Goal: Task Accomplishment & Management: Manage account settings

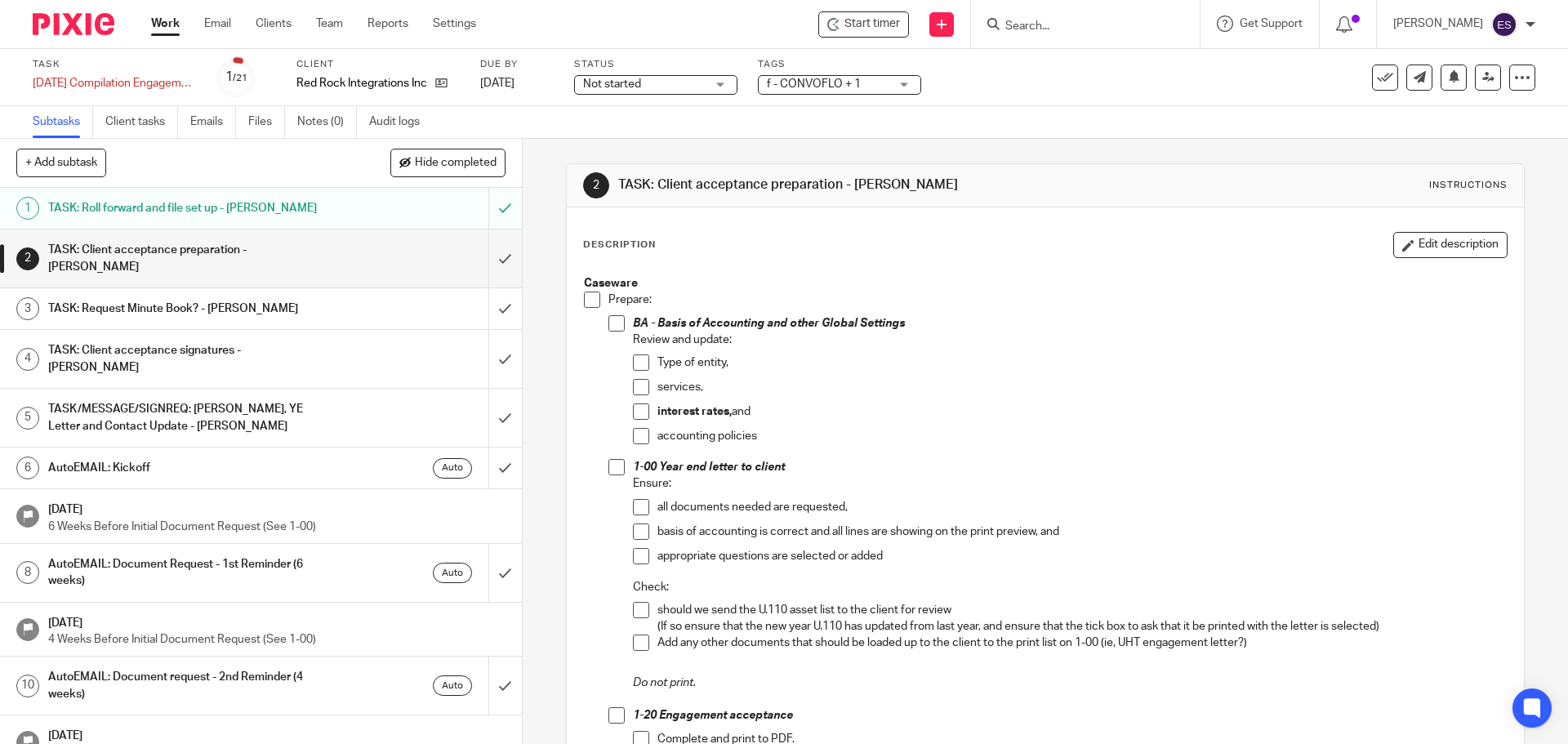
click at [588, 301] on span at bounding box center [592, 300] width 17 height 17
click at [612, 470] on span at bounding box center [616, 467] width 17 height 17
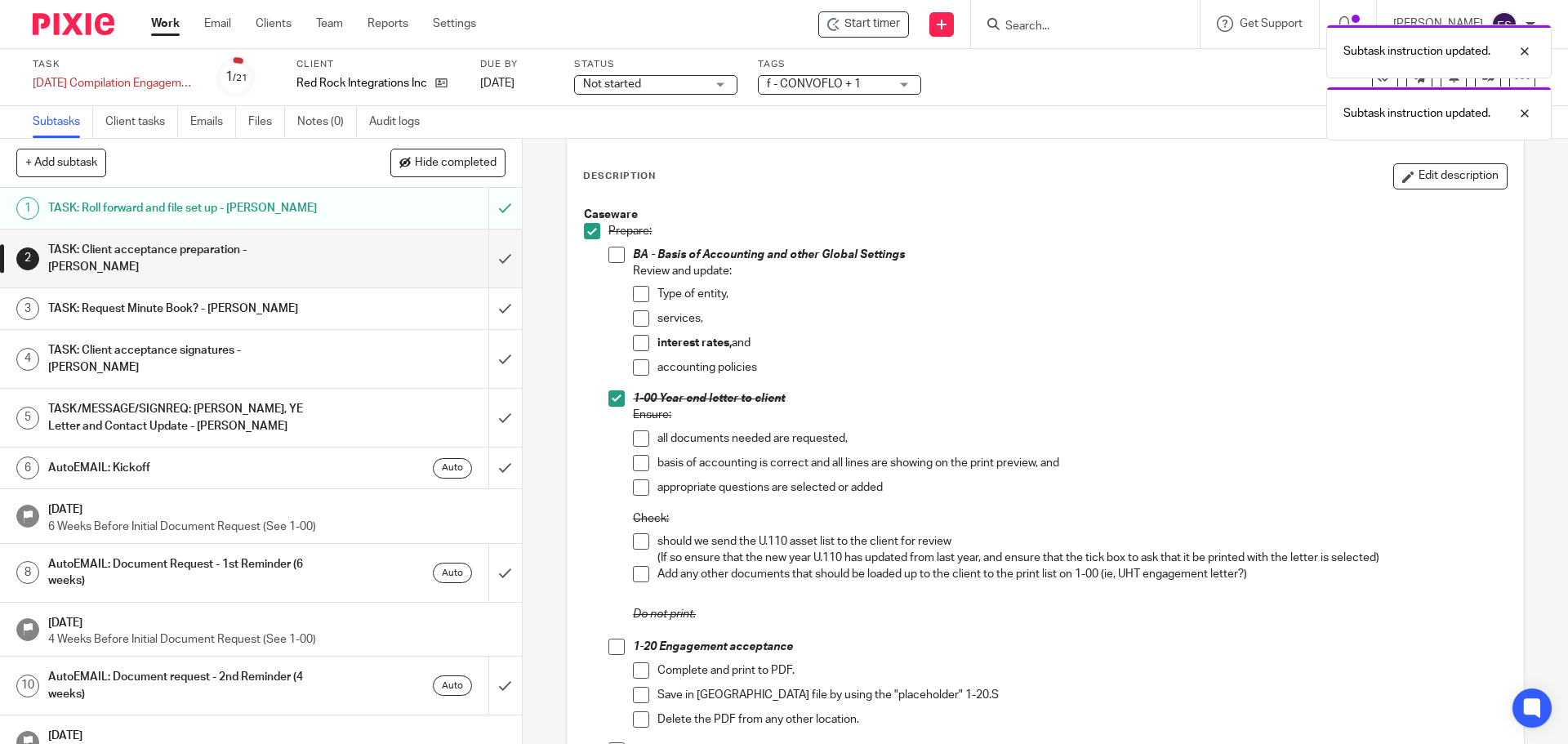
scroll to position [245, 0]
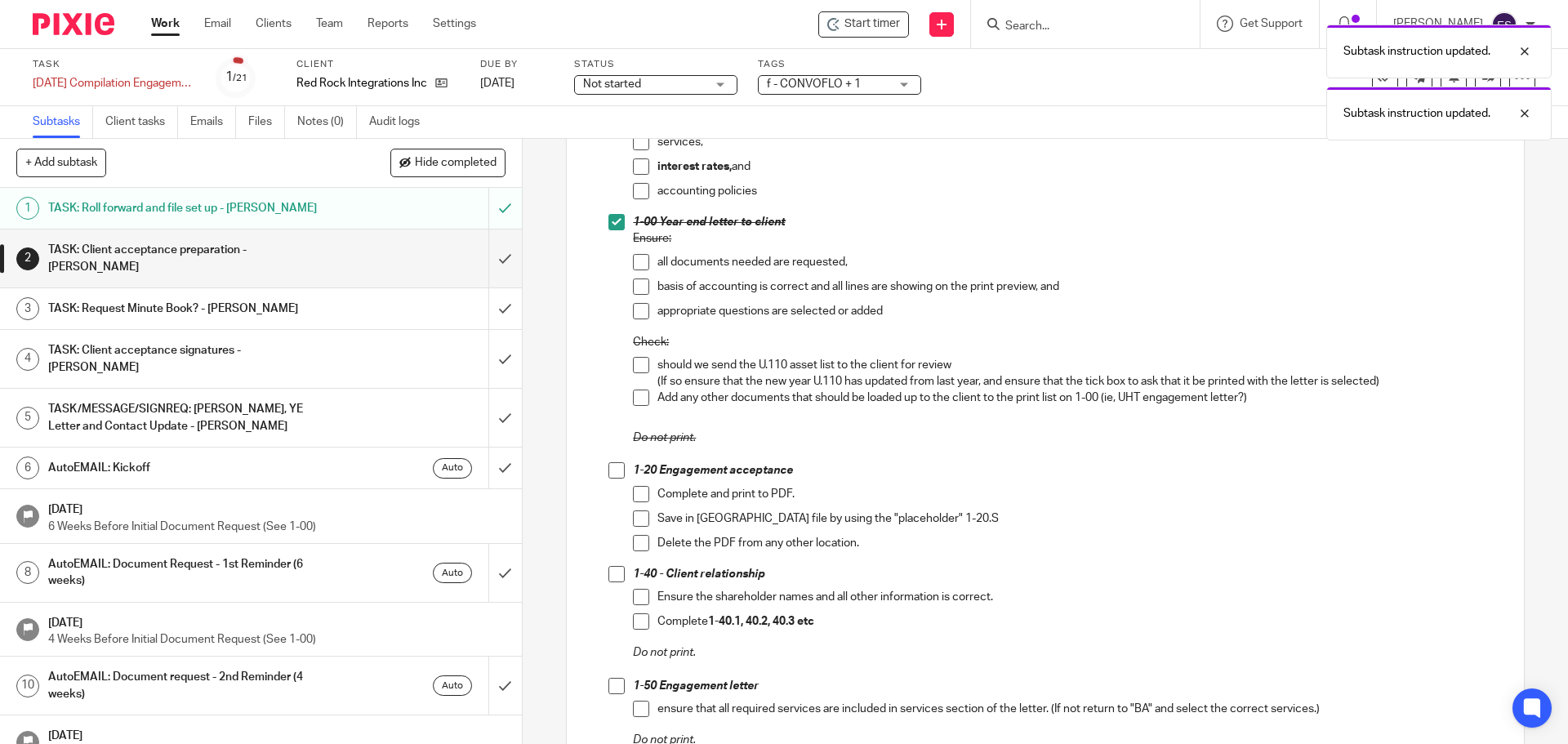
click at [613, 462] on span at bounding box center [616, 470] width 17 height 17
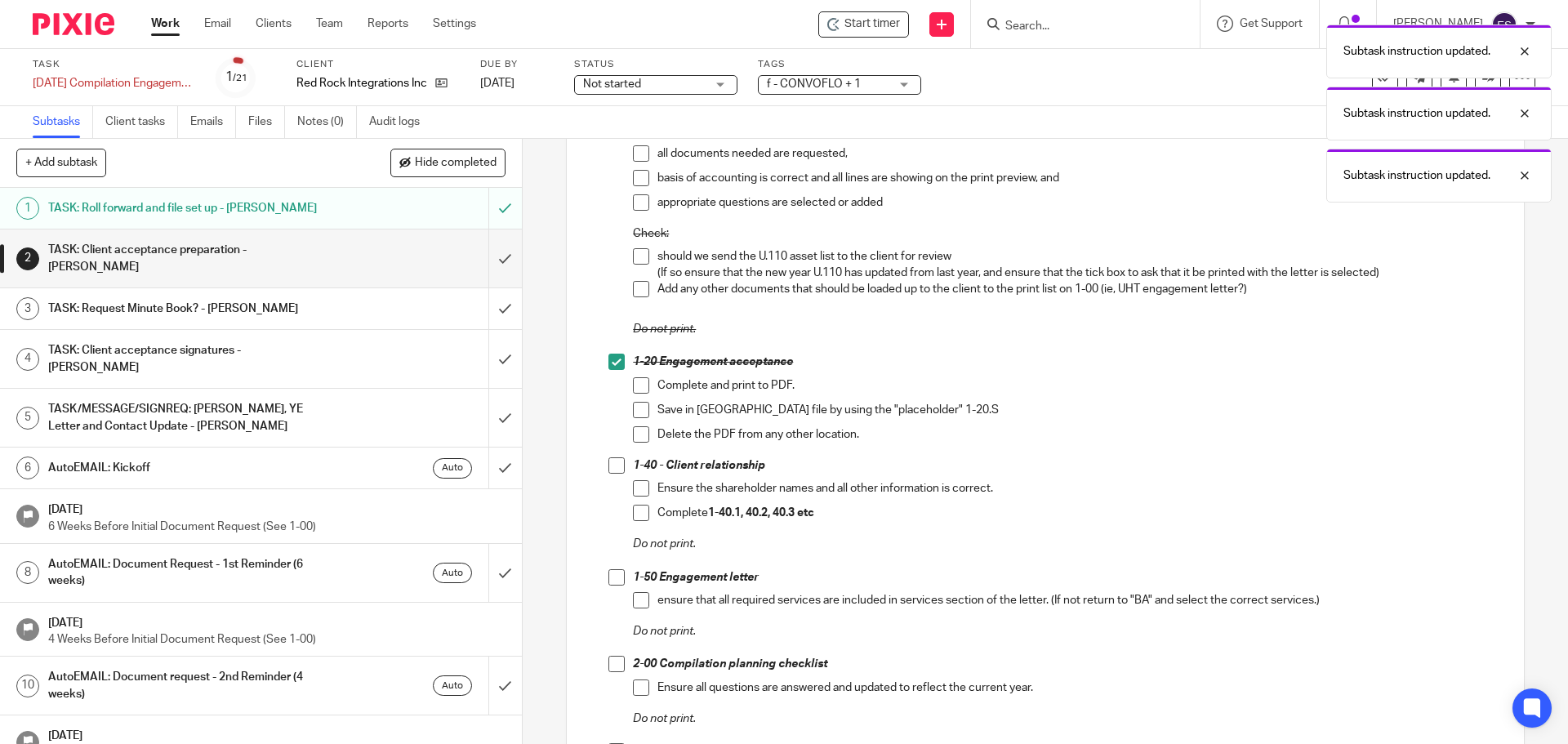
scroll to position [408, 0]
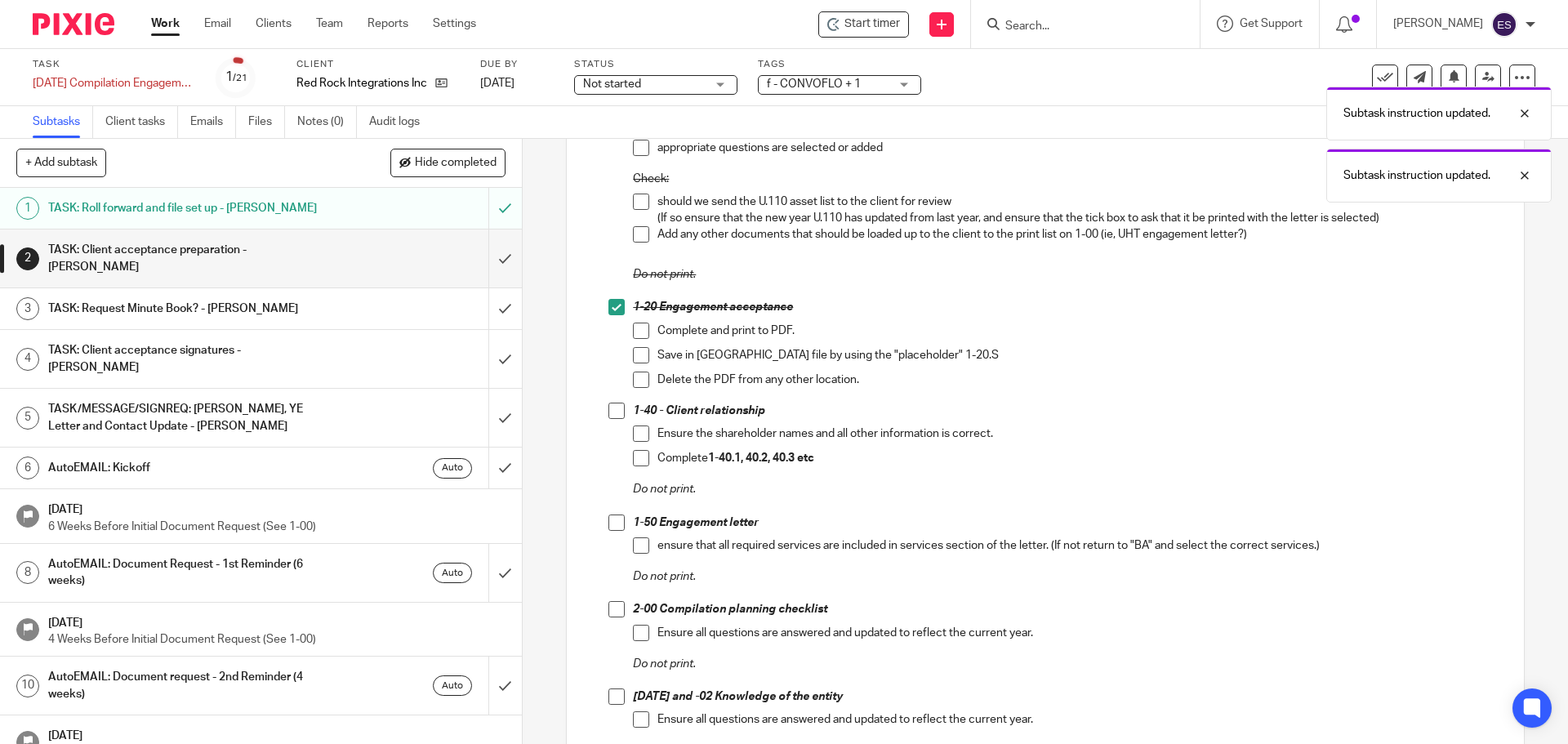
click at [609, 409] on span at bounding box center [616, 410] width 17 height 17
click at [611, 524] on span at bounding box center [616, 522] width 17 height 17
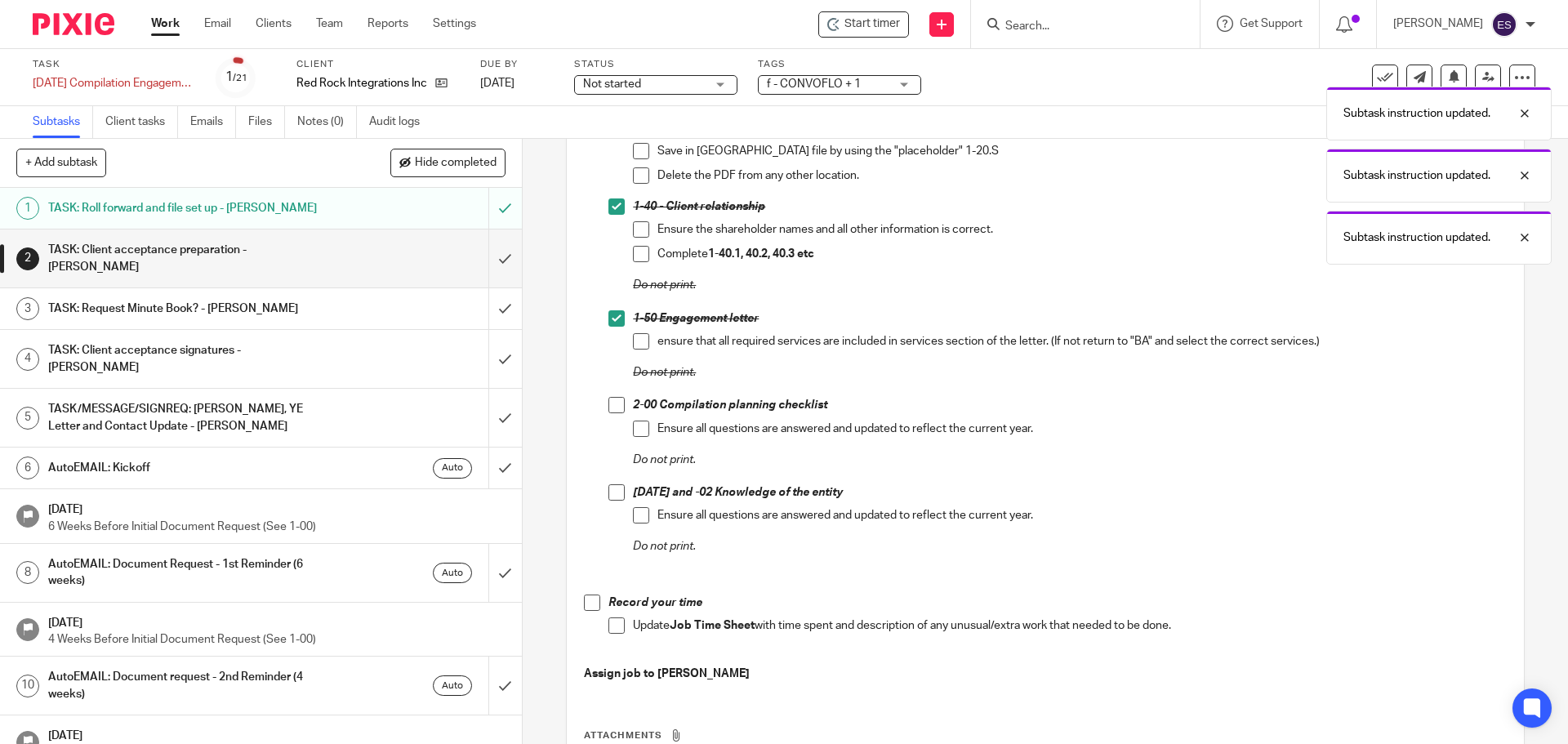
scroll to position [653, 0]
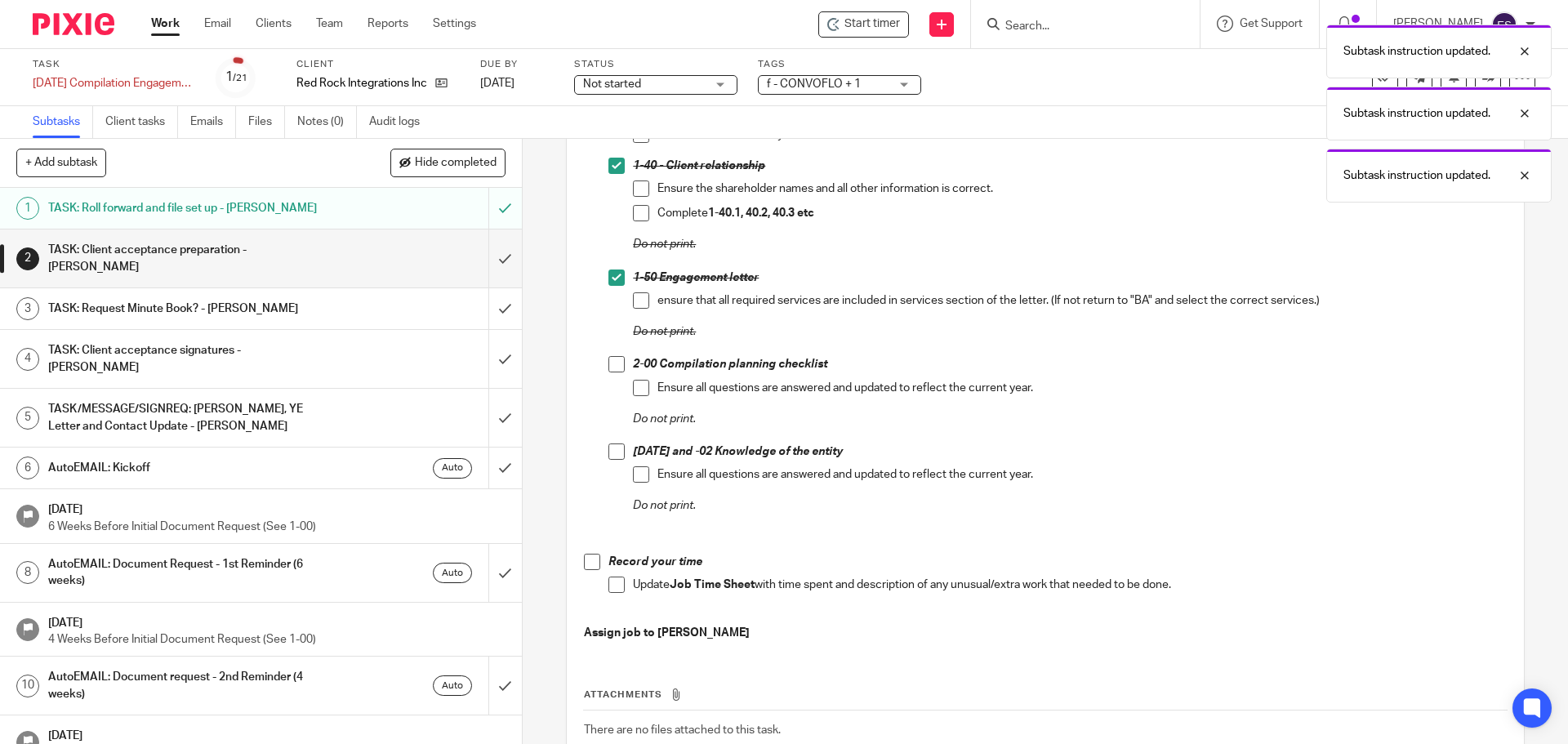
click at [617, 358] on span at bounding box center [616, 364] width 17 height 17
click at [609, 457] on span at bounding box center [616, 451] width 17 height 17
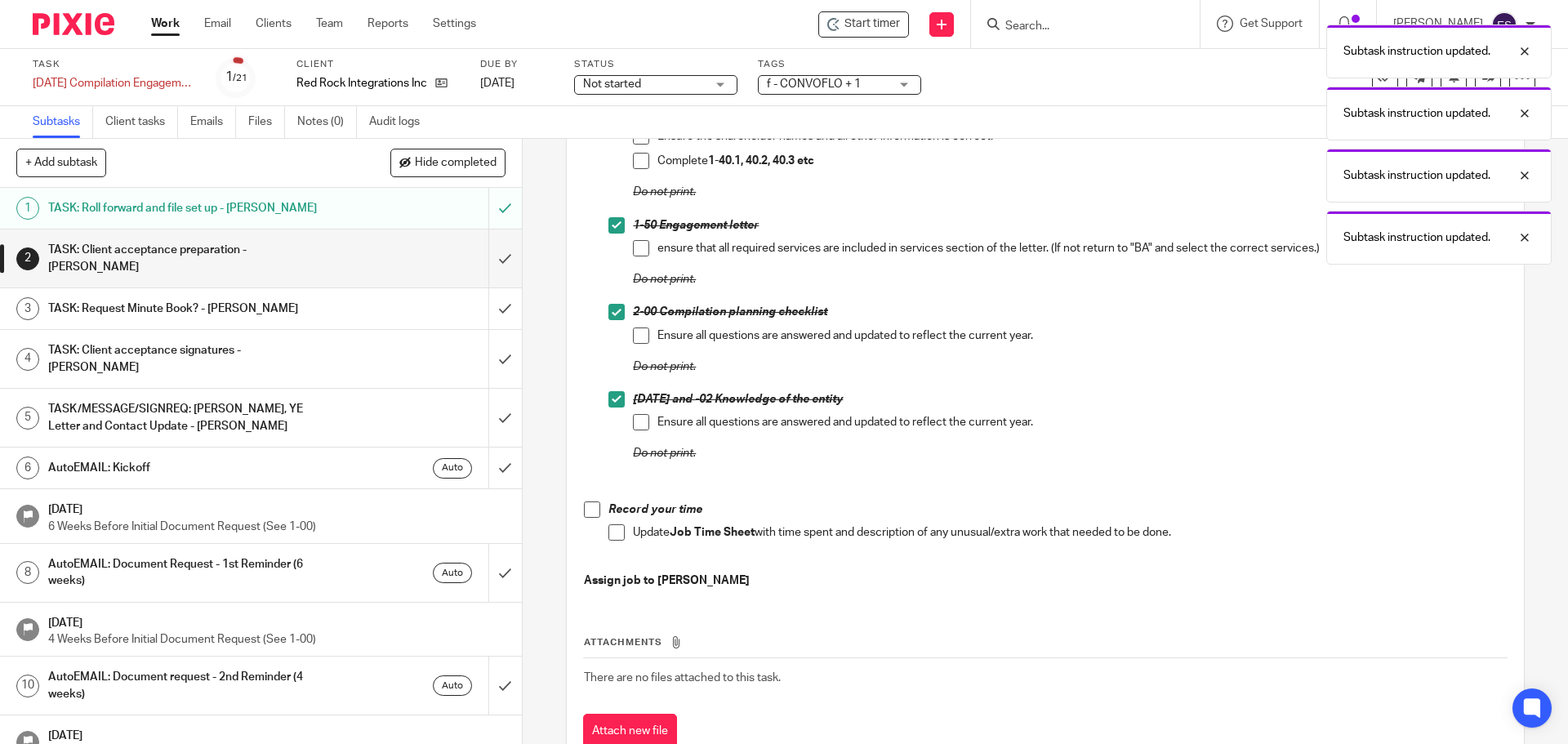
scroll to position [735, 0]
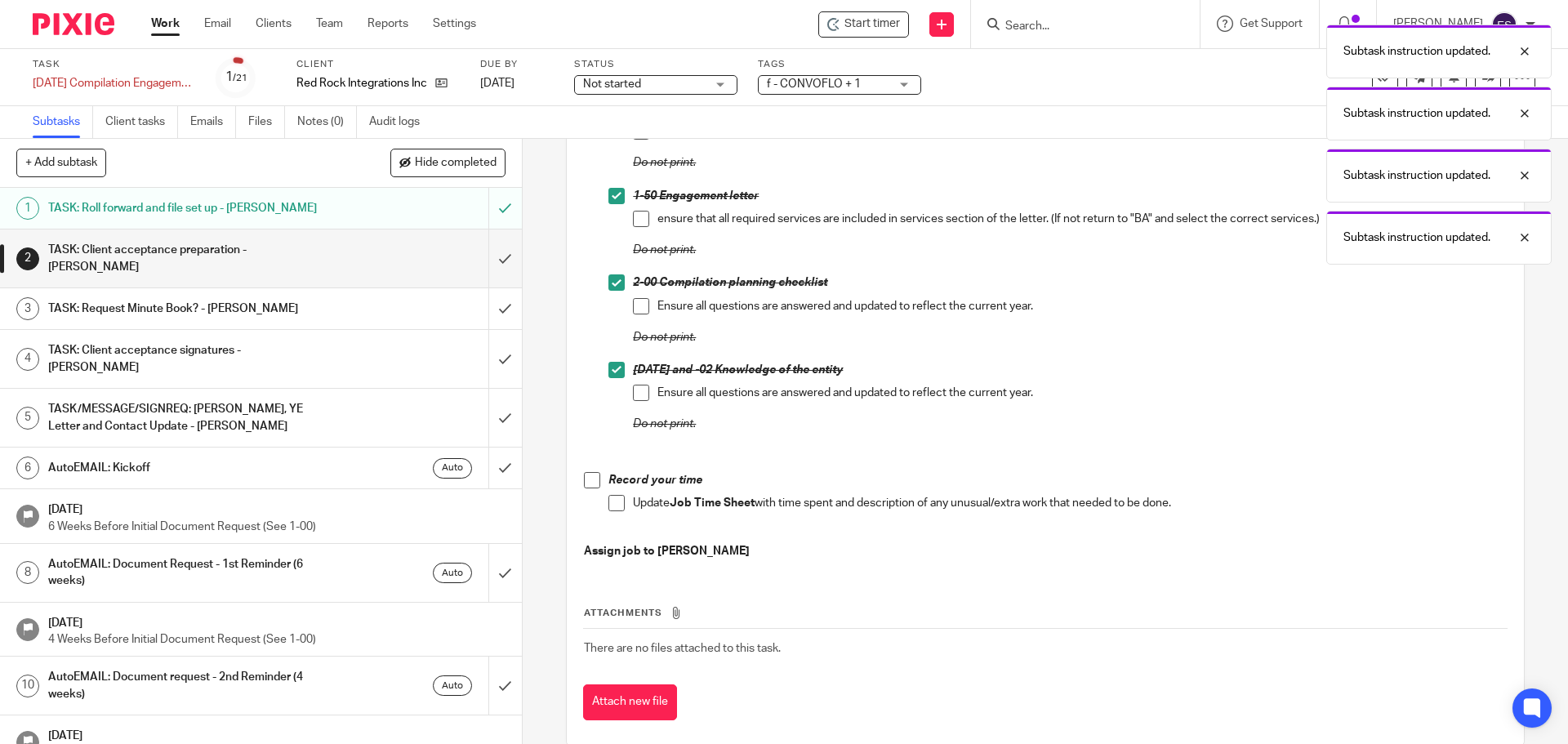
click at [596, 481] on span at bounding box center [592, 479] width 17 height 17
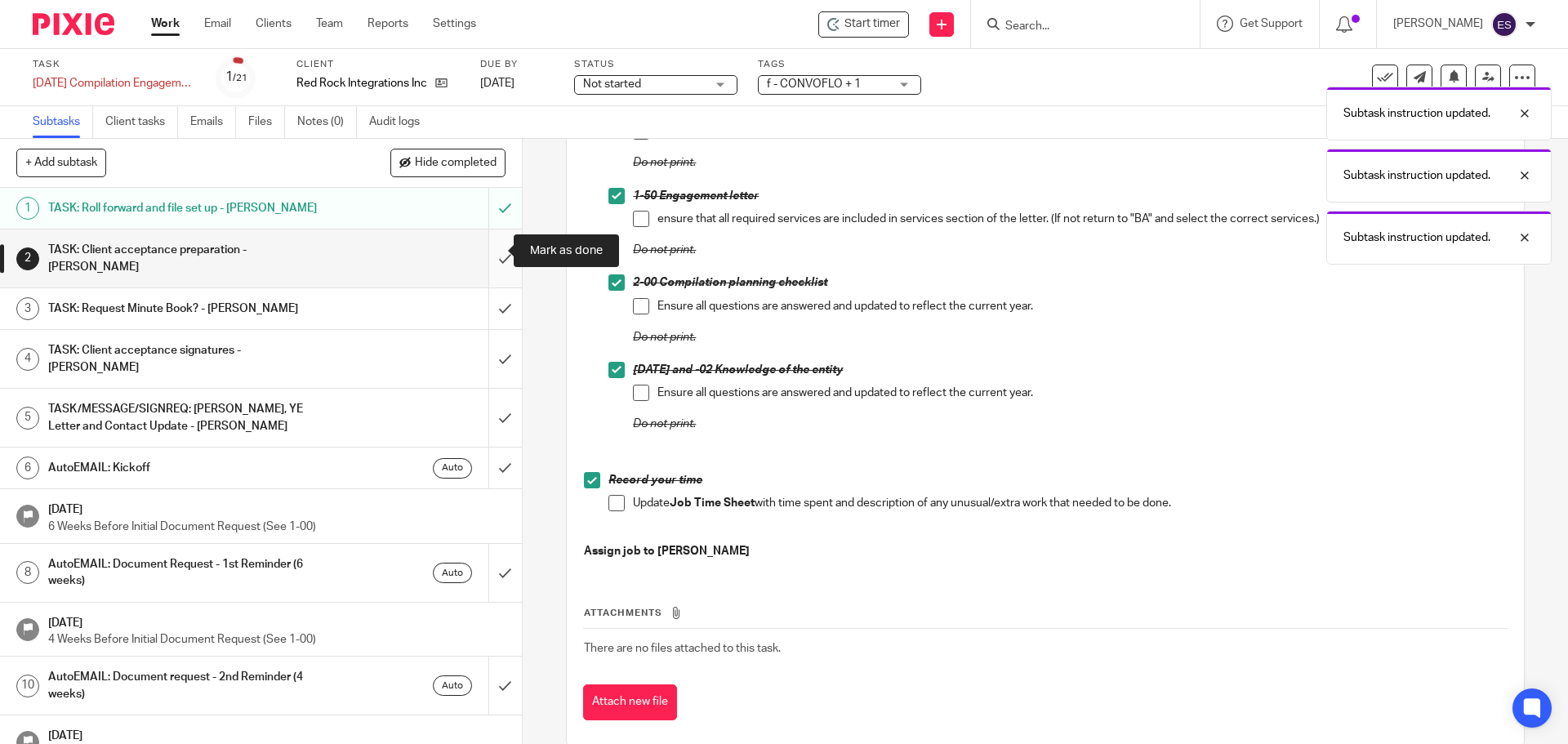
click at [502, 249] on input "submit" at bounding box center [261, 258] width 521 height 58
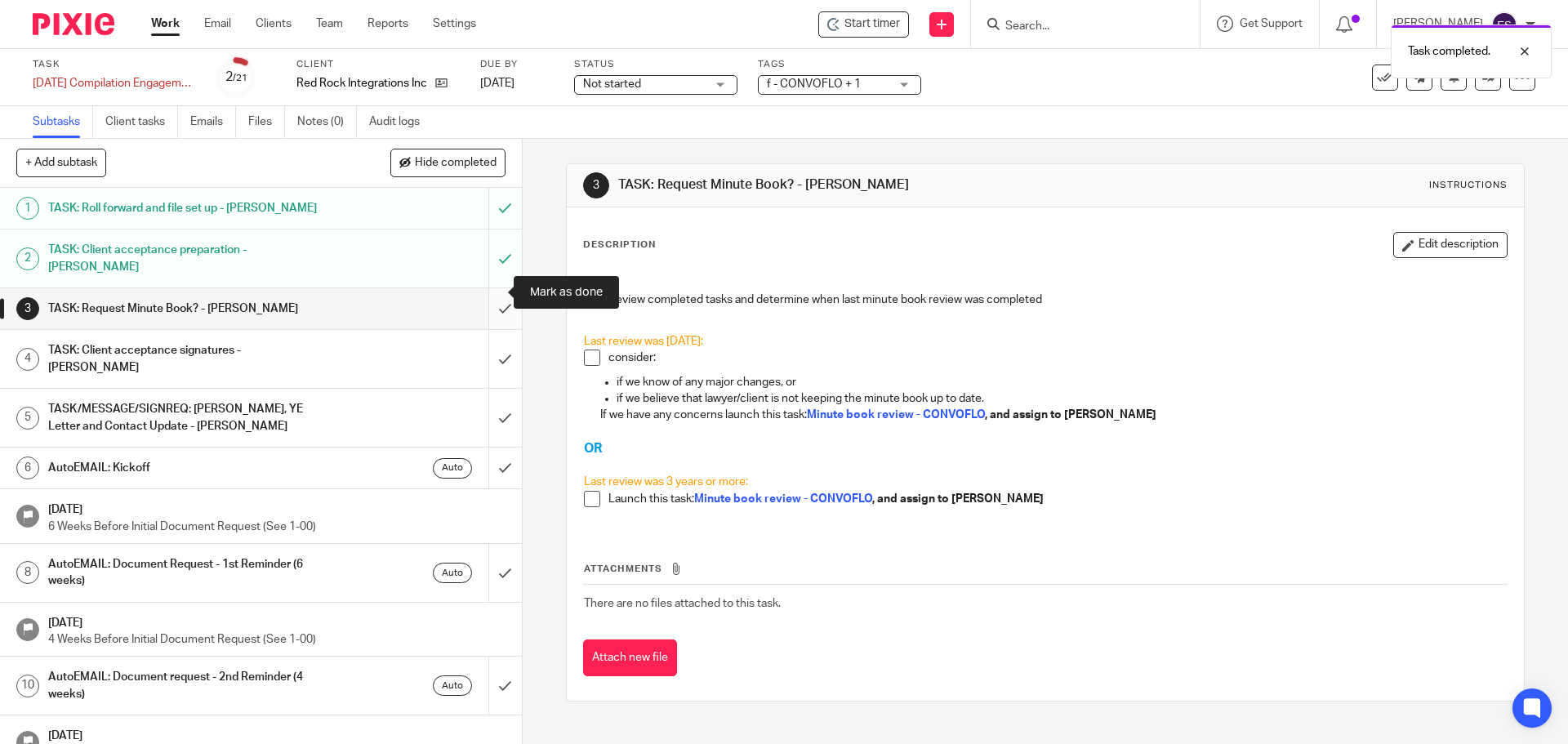
click at [489, 290] on input "submit" at bounding box center [261, 309] width 521 height 41
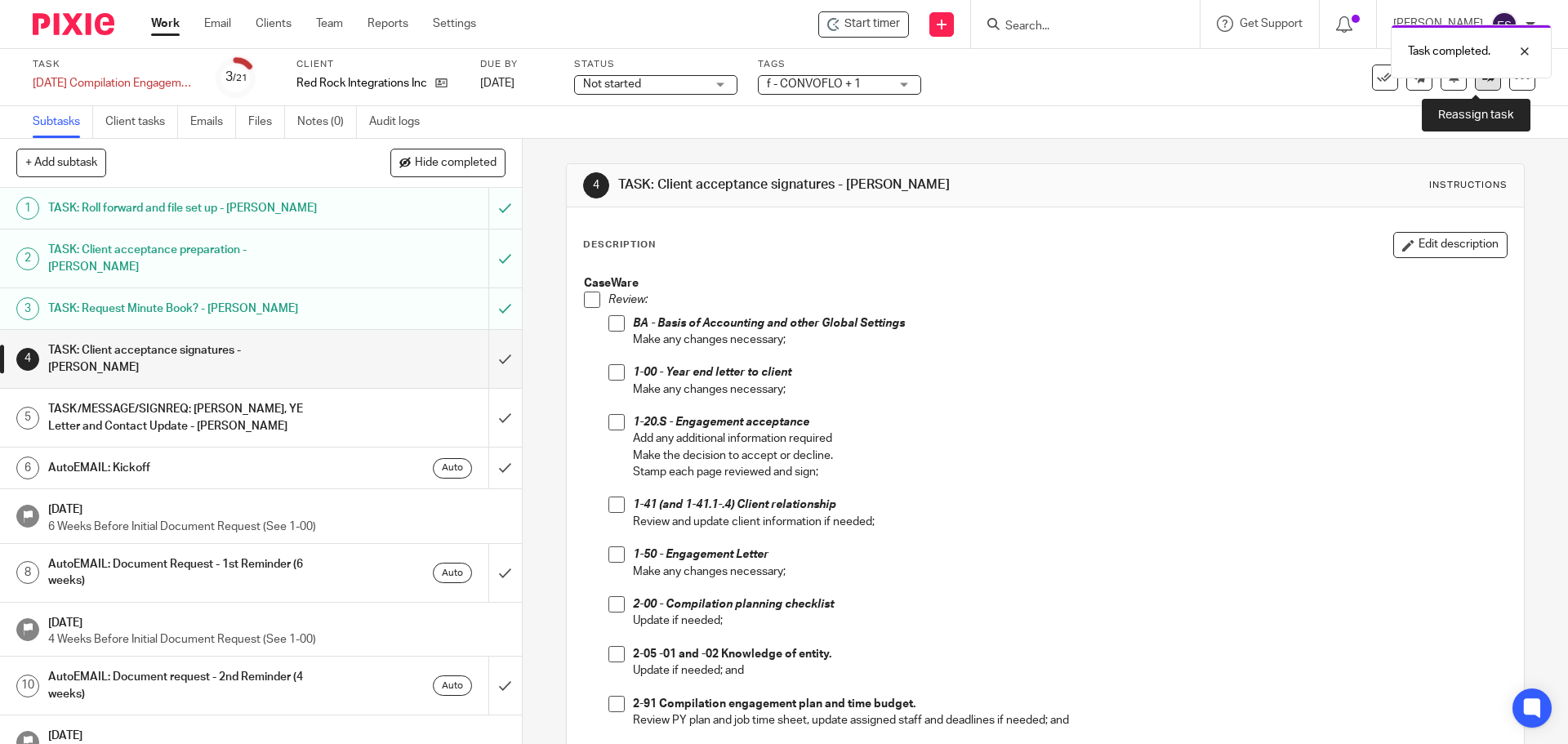
click at [1482, 80] on icon at bounding box center [1488, 77] width 13 height 13
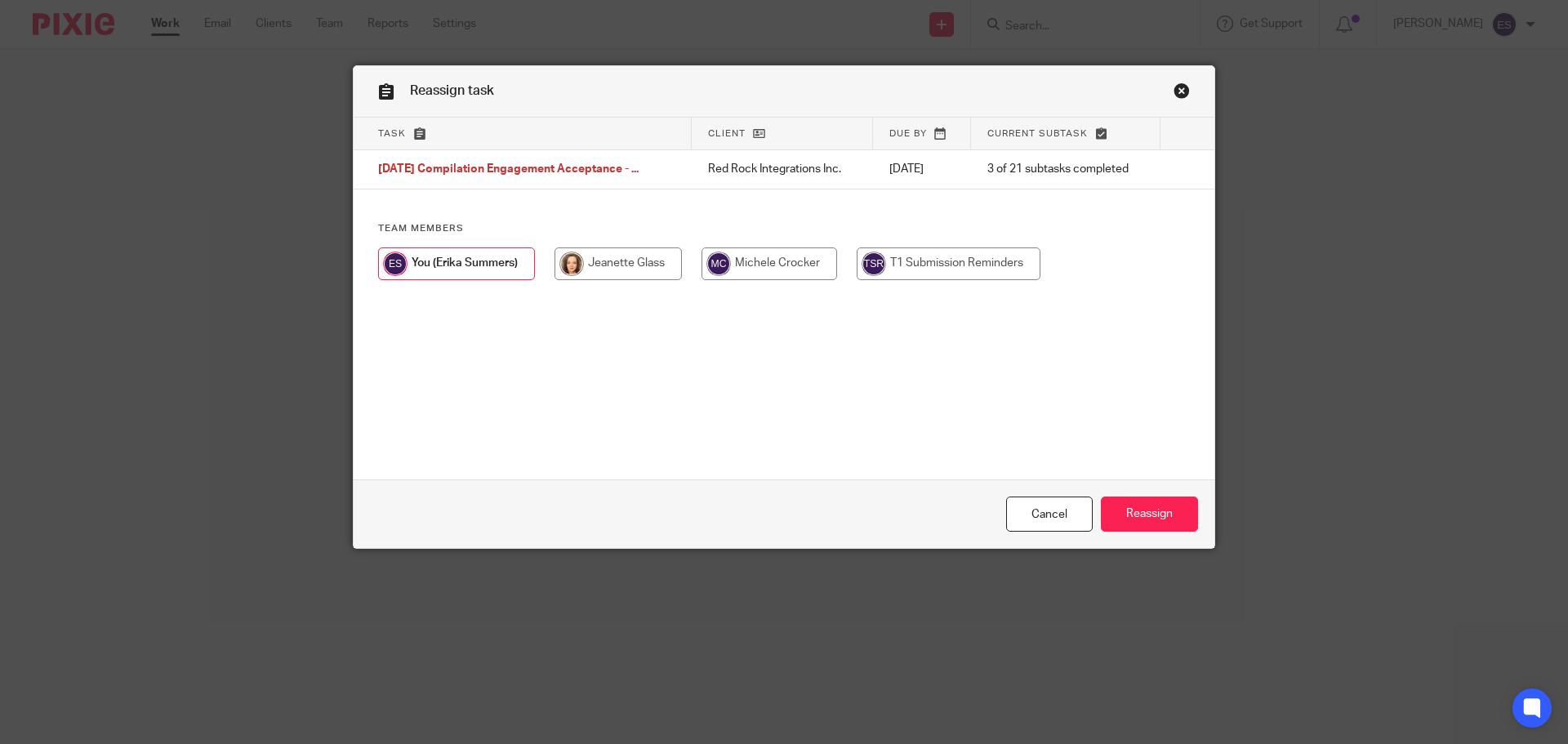
click at [623, 272] on input "radio" at bounding box center [618, 263] width 127 height 32
radio input "true"
click at [1135, 521] on input "Reassign" at bounding box center [1149, 515] width 98 height 35
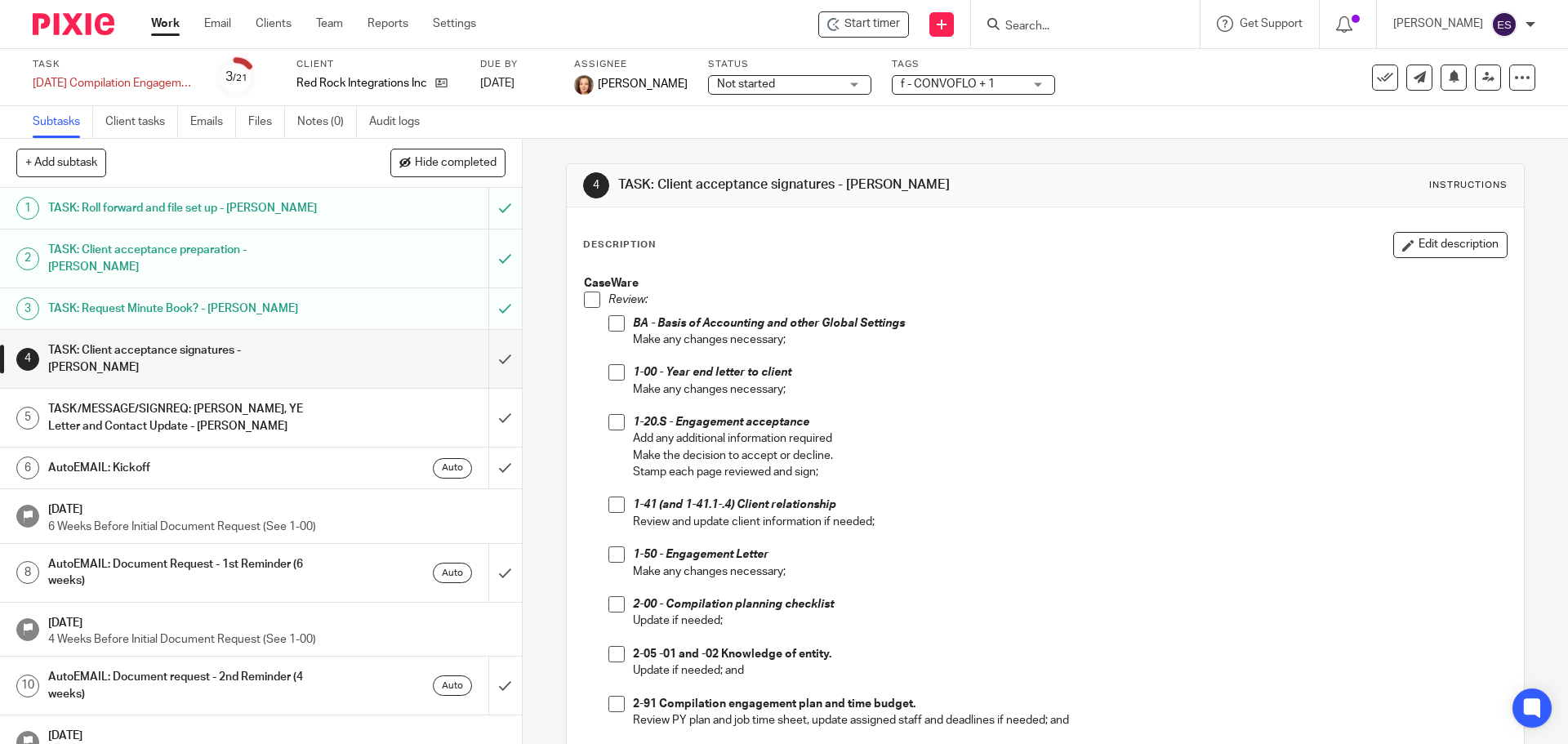
click at [164, 27] on link "Work" at bounding box center [165, 23] width 28 height 17
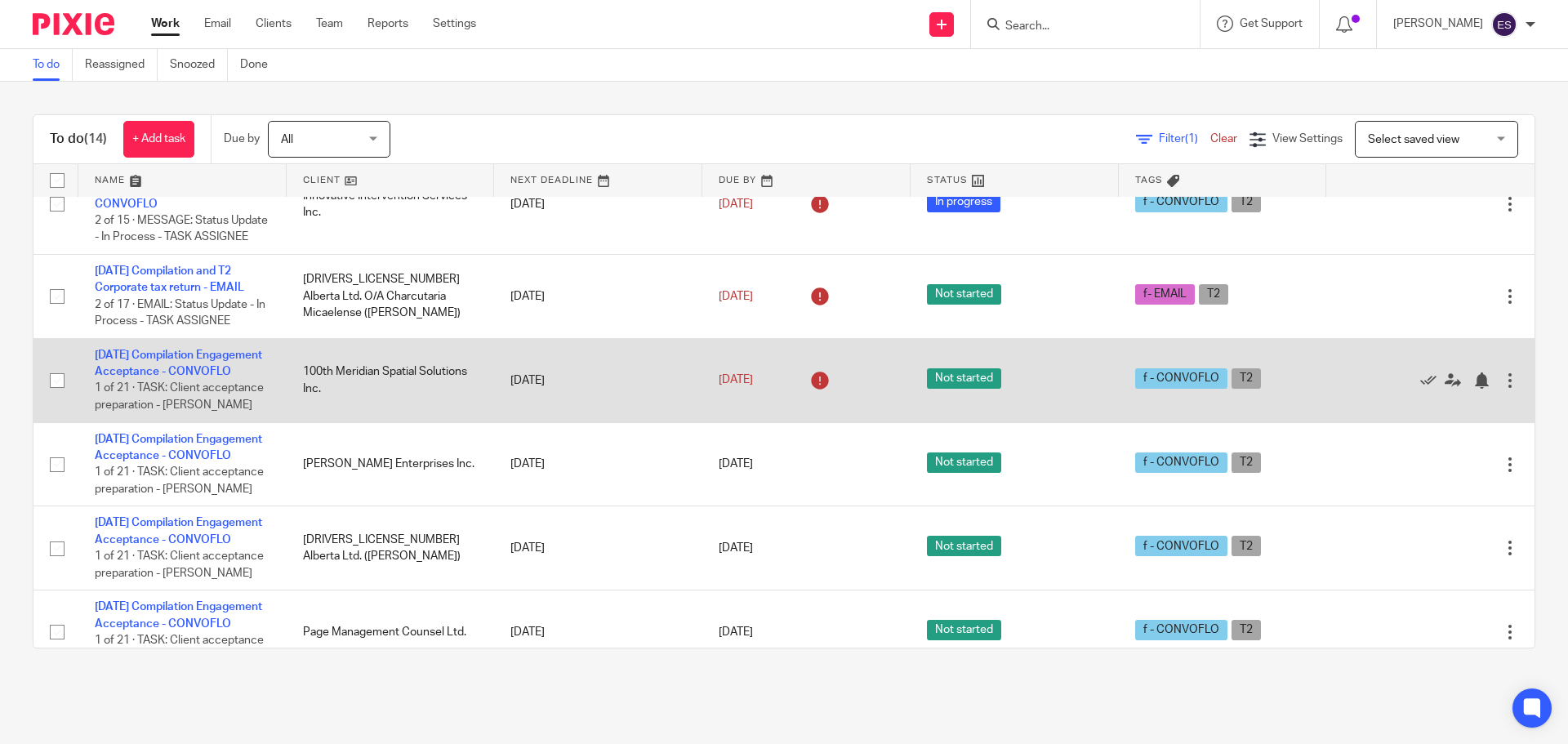
scroll to position [729, 0]
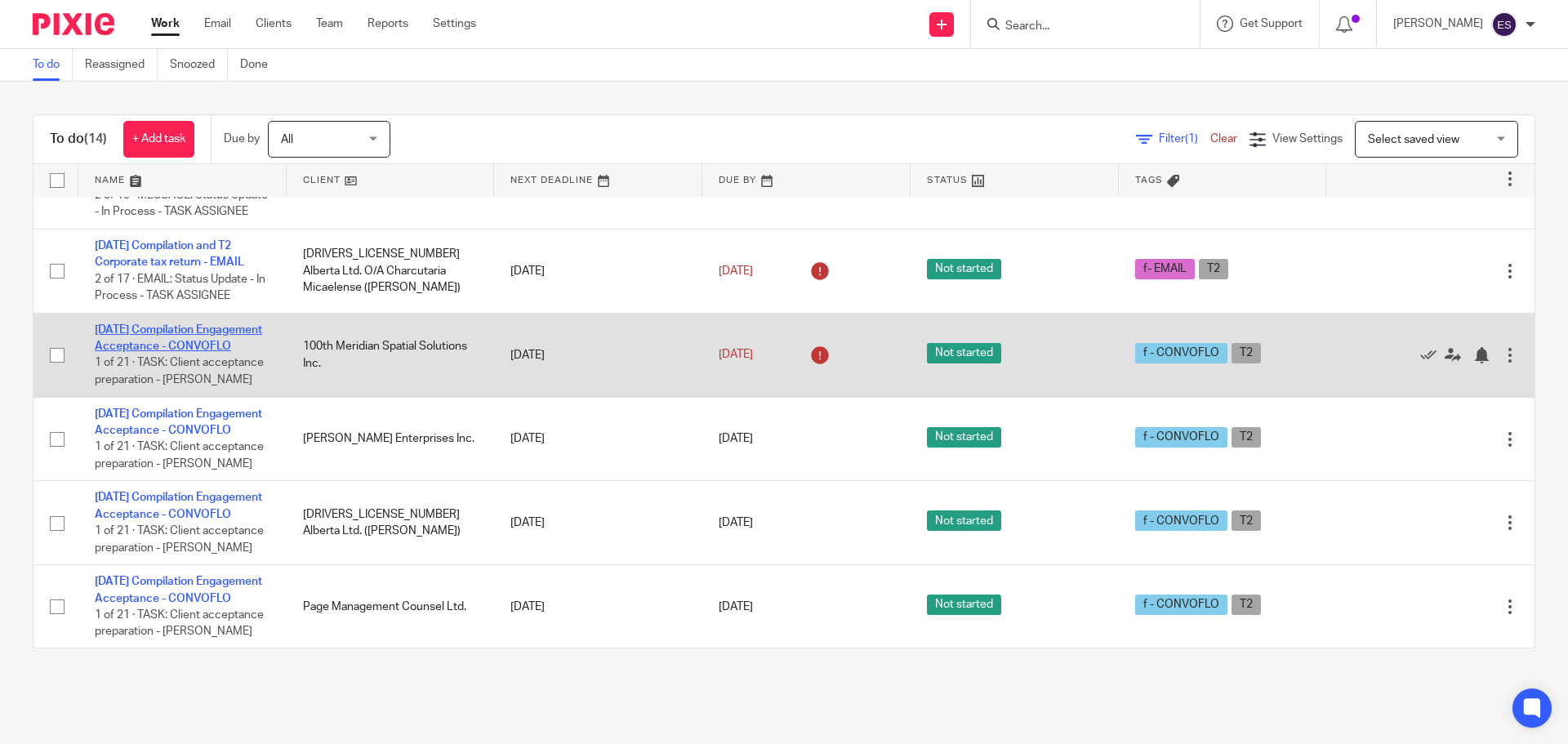
click at [162, 351] on link "[DATE] Compilation Engagement Acceptance - CONVOFLO" at bounding box center [178, 338] width 167 height 27
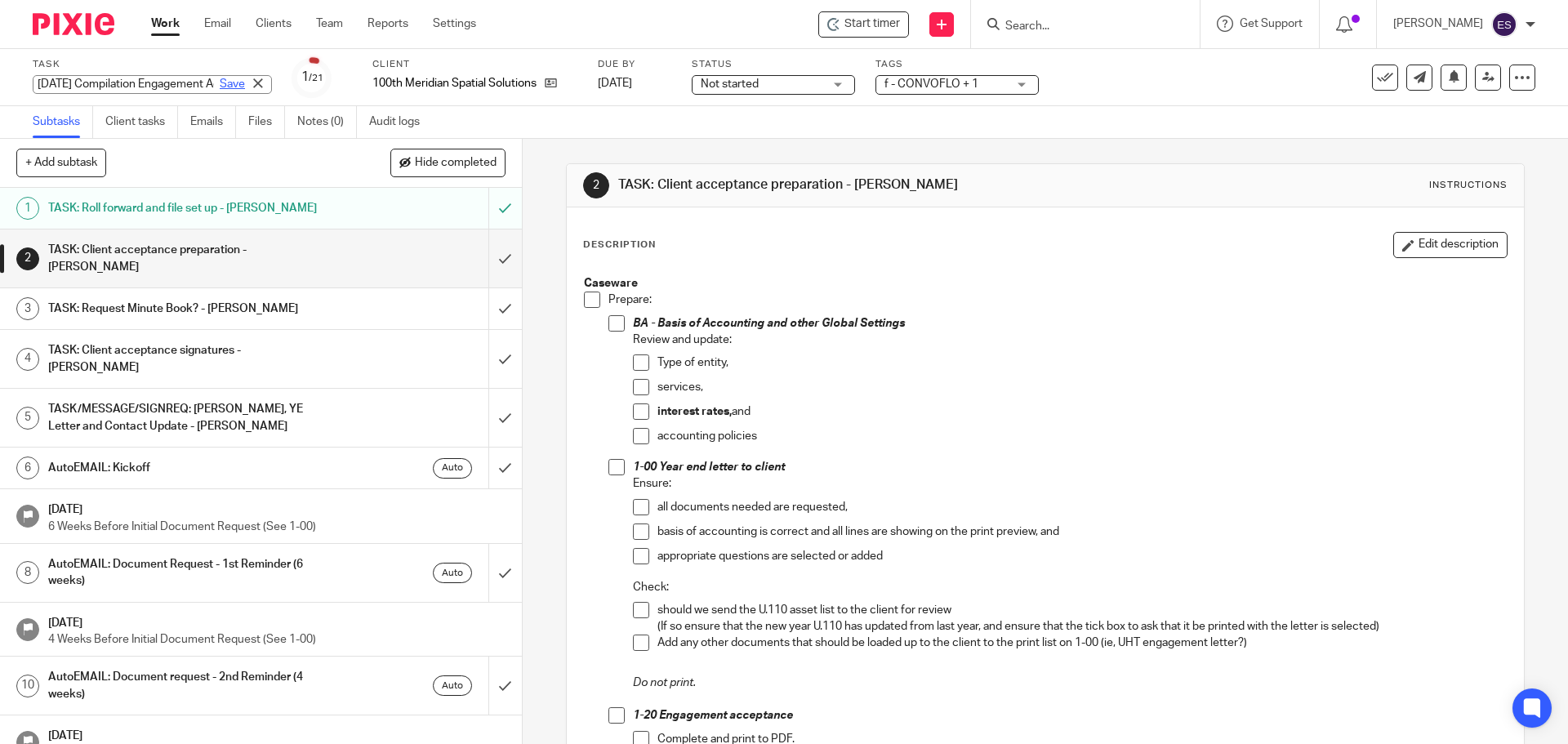
click at [201, 84] on div "2025-09-30 Compilation Engagement Acceptance - CONVOFLO Save 2025-09-30 Compila…" at bounding box center [151, 84] width 239 height 19
click at [928, 457] on div "BA - Basis of Accounting and other Global Settings Review and update: Type of e…" at bounding box center [1069, 388] width 873 height 145
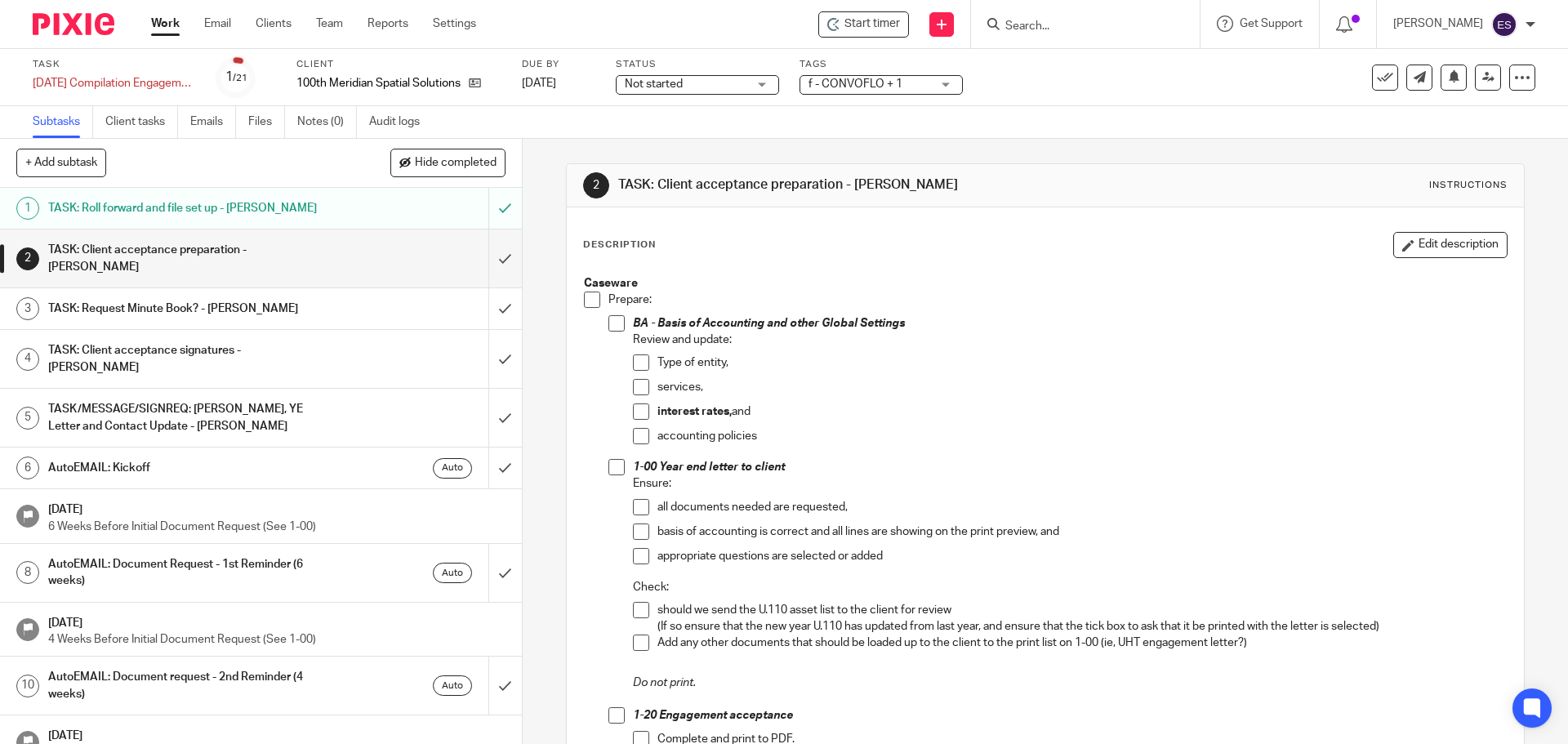
click at [596, 310] on li "Prepare: BA - Basis of Accounting and other Global Settings Review and update: …" at bounding box center [1045, 741] width 922 height 899
click at [585, 299] on span at bounding box center [592, 300] width 17 height 17
click at [615, 467] on span at bounding box center [616, 467] width 17 height 17
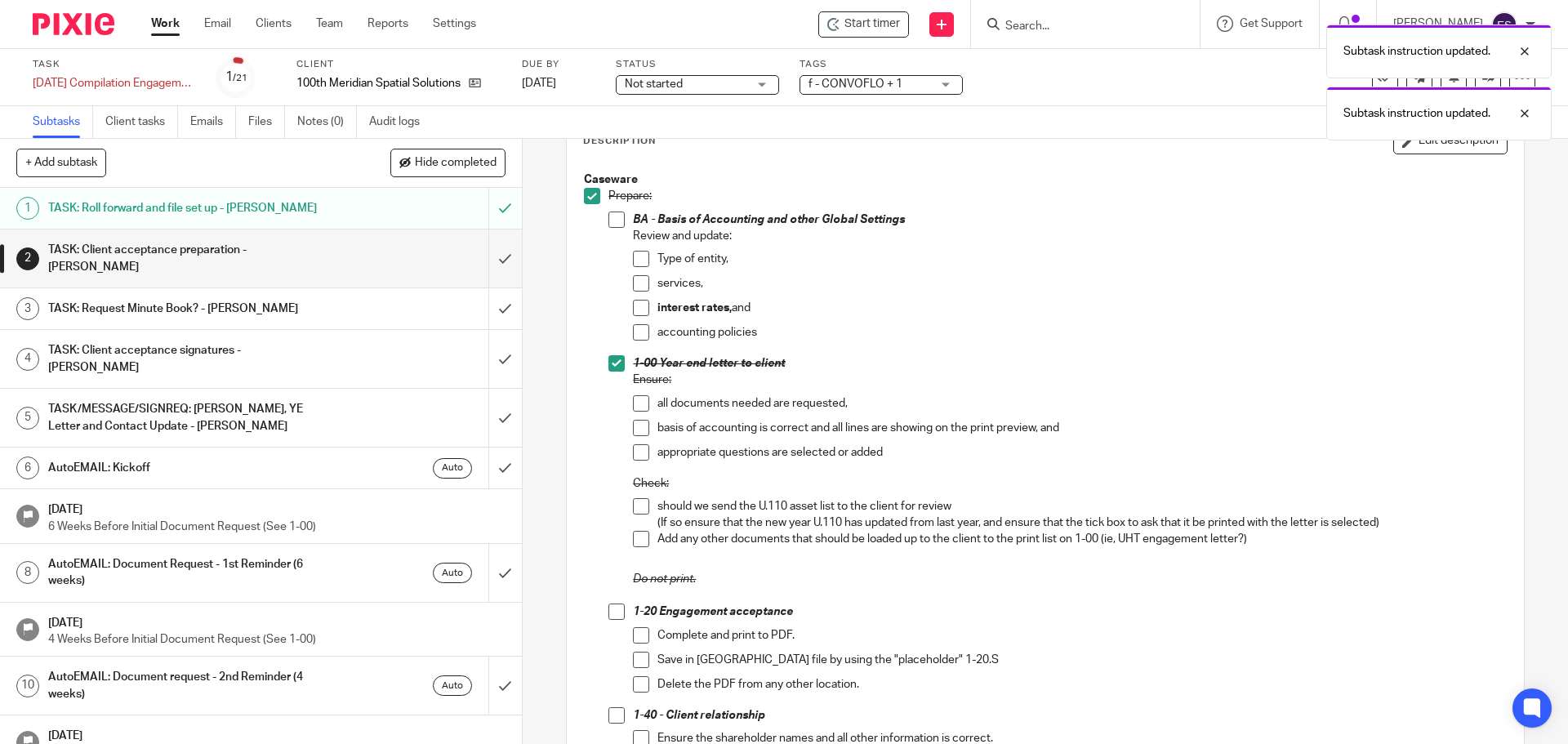
scroll to position [163, 0]
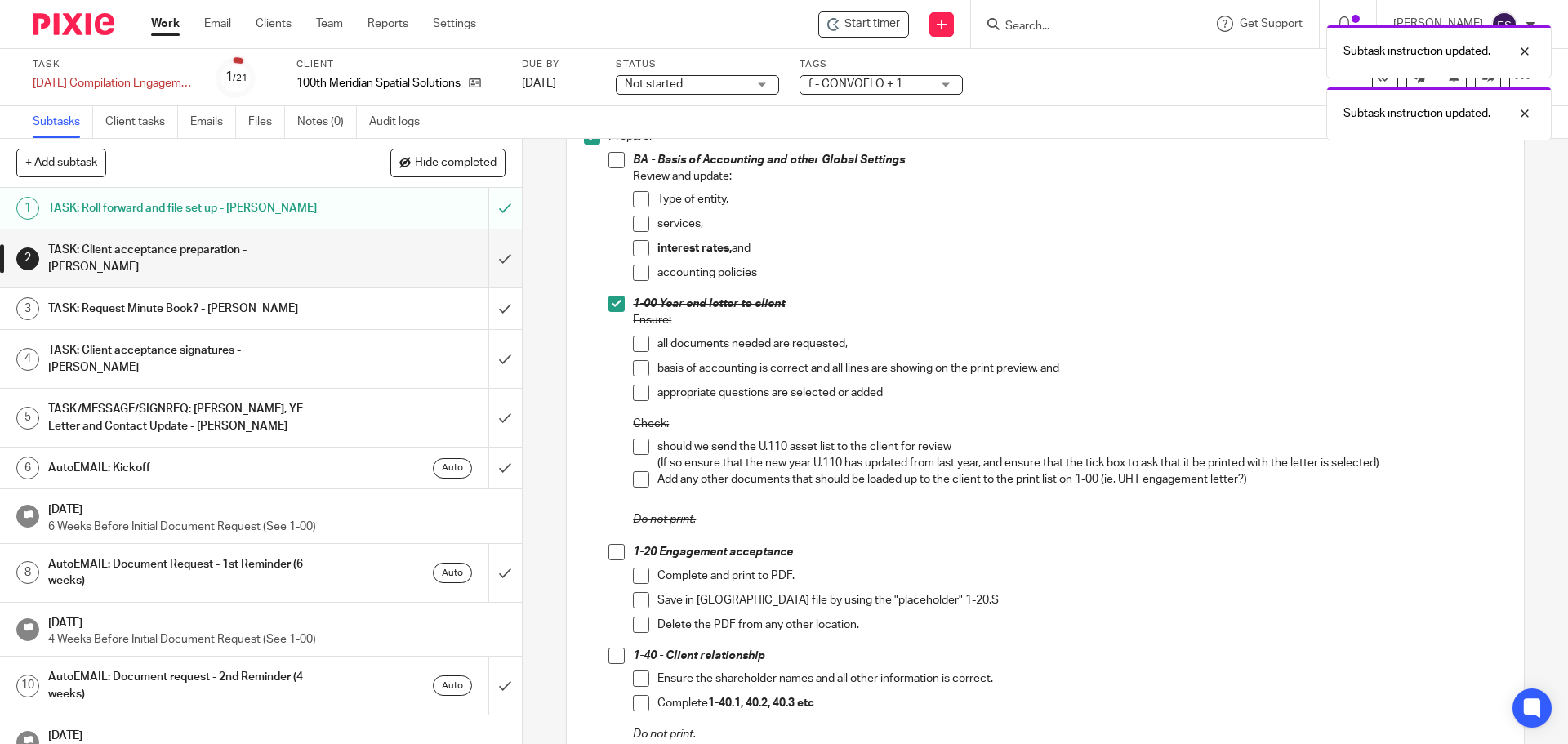
click at [603, 551] on li "Prepare: BA - Basis of Accounting and other Global Settings Review and update: …" at bounding box center [1045, 577] width 922 height 899
click at [614, 551] on span at bounding box center [616, 552] width 17 height 17
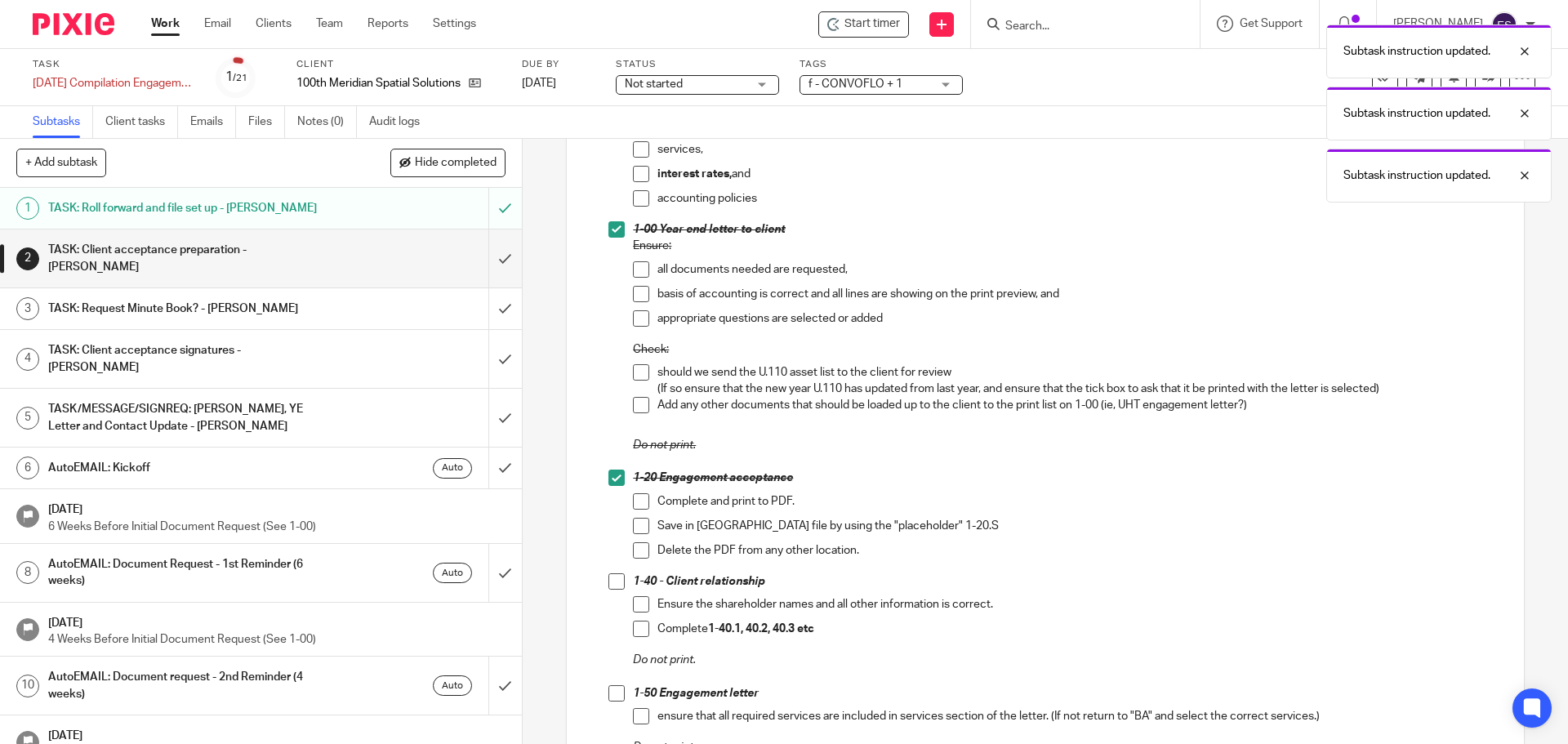
scroll to position [408, 0]
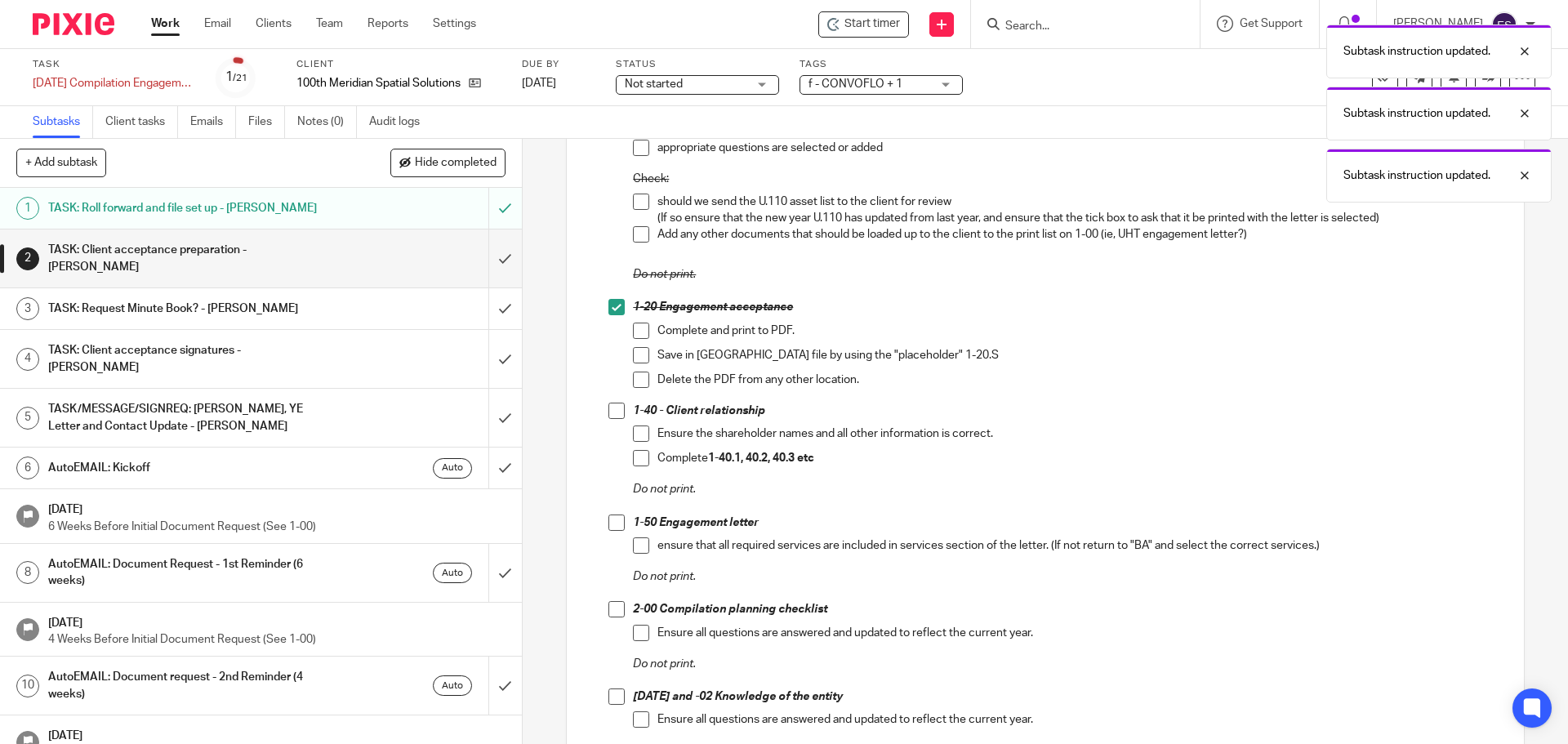
click at [618, 417] on span at bounding box center [616, 410] width 17 height 17
click at [613, 525] on span at bounding box center [616, 522] width 17 height 17
click at [616, 606] on span at bounding box center [616, 609] width 17 height 17
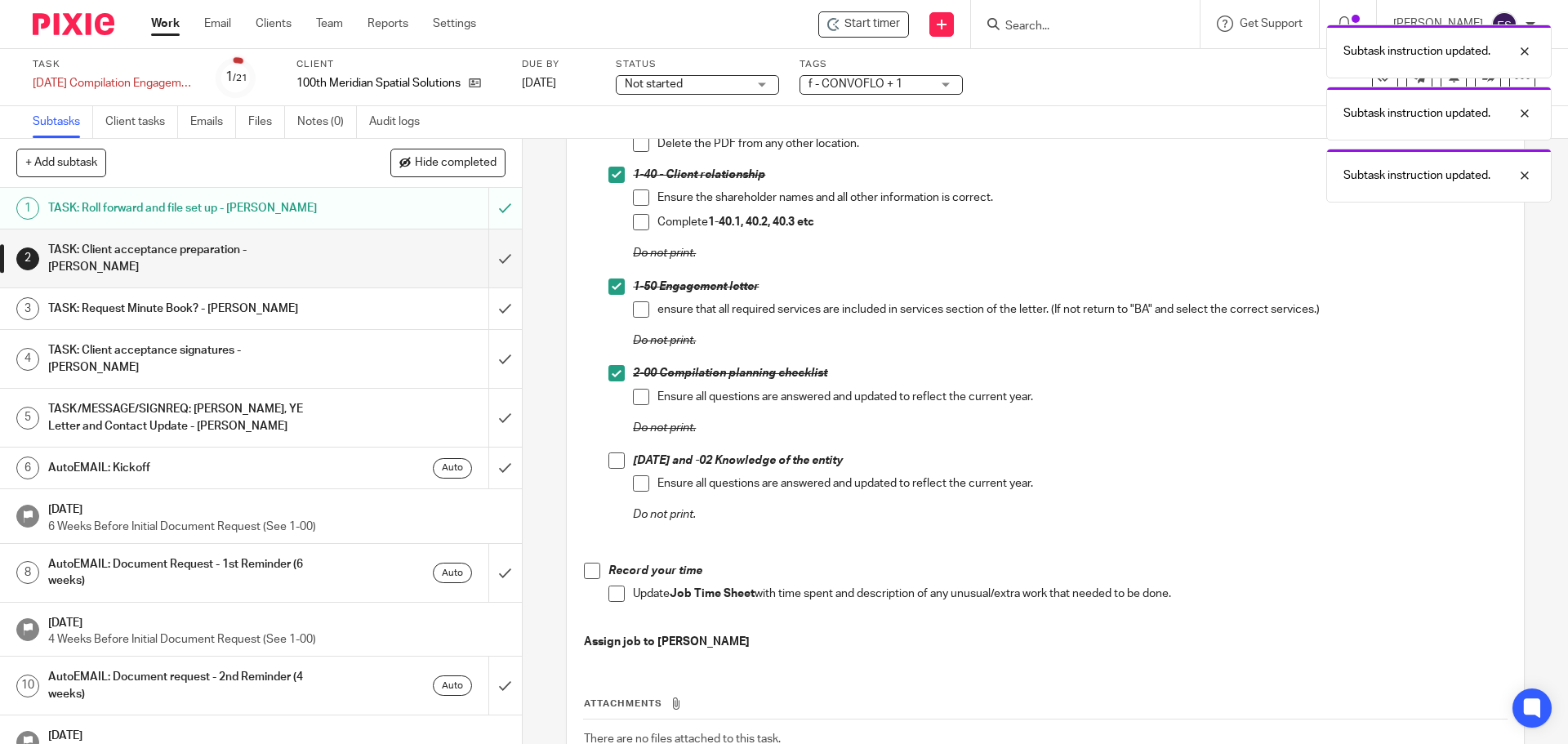
scroll to position [653, 0]
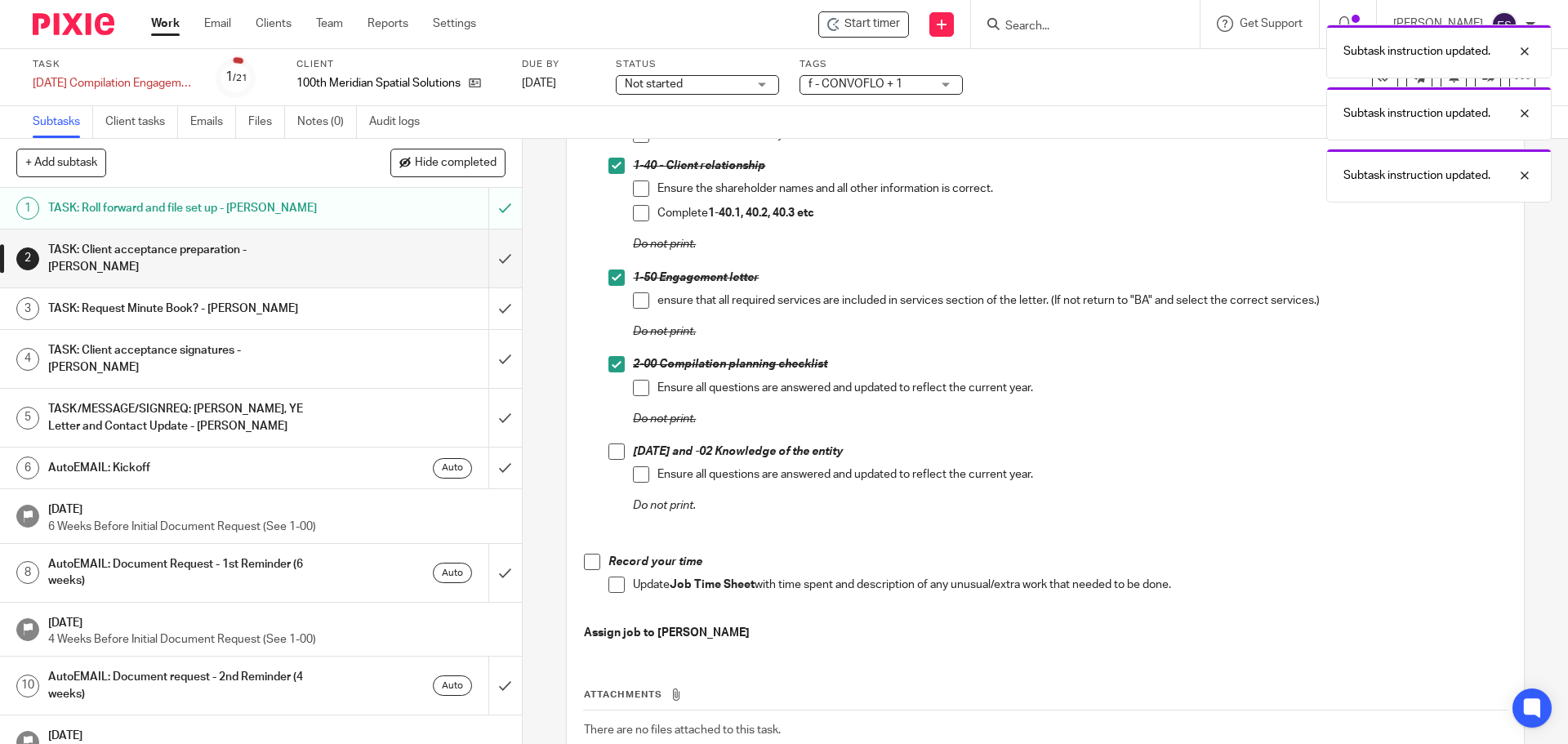
click at [615, 441] on li "2-00 Compilation planning checklist Ensure all questions are answered and updat…" at bounding box center [1056, 399] width 897 height 87
click at [618, 457] on span at bounding box center [616, 451] width 17 height 17
click at [587, 566] on span at bounding box center [592, 561] width 17 height 17
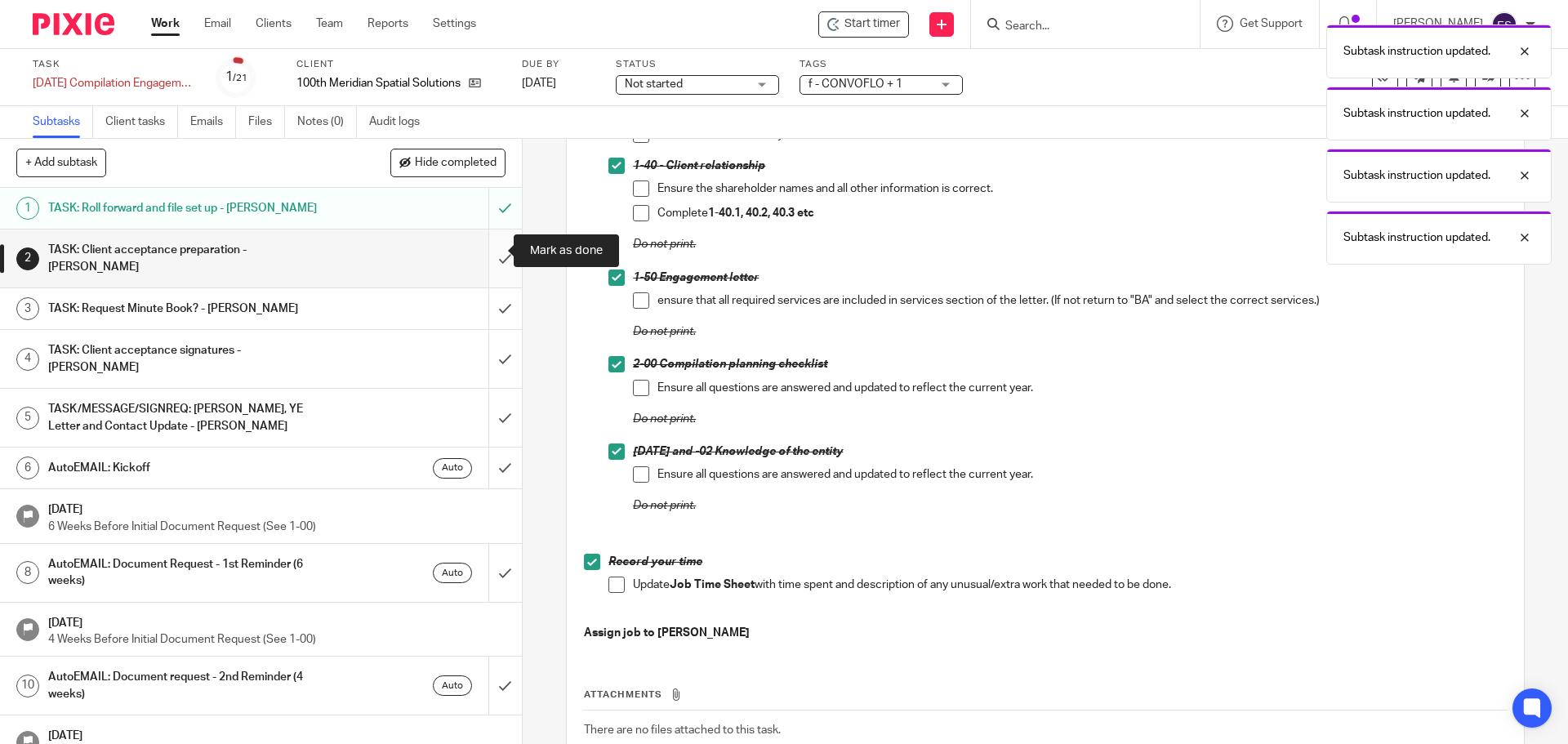
click at [486, 255] on input "submit" at bounding box center [261, 258] width 521 height 58
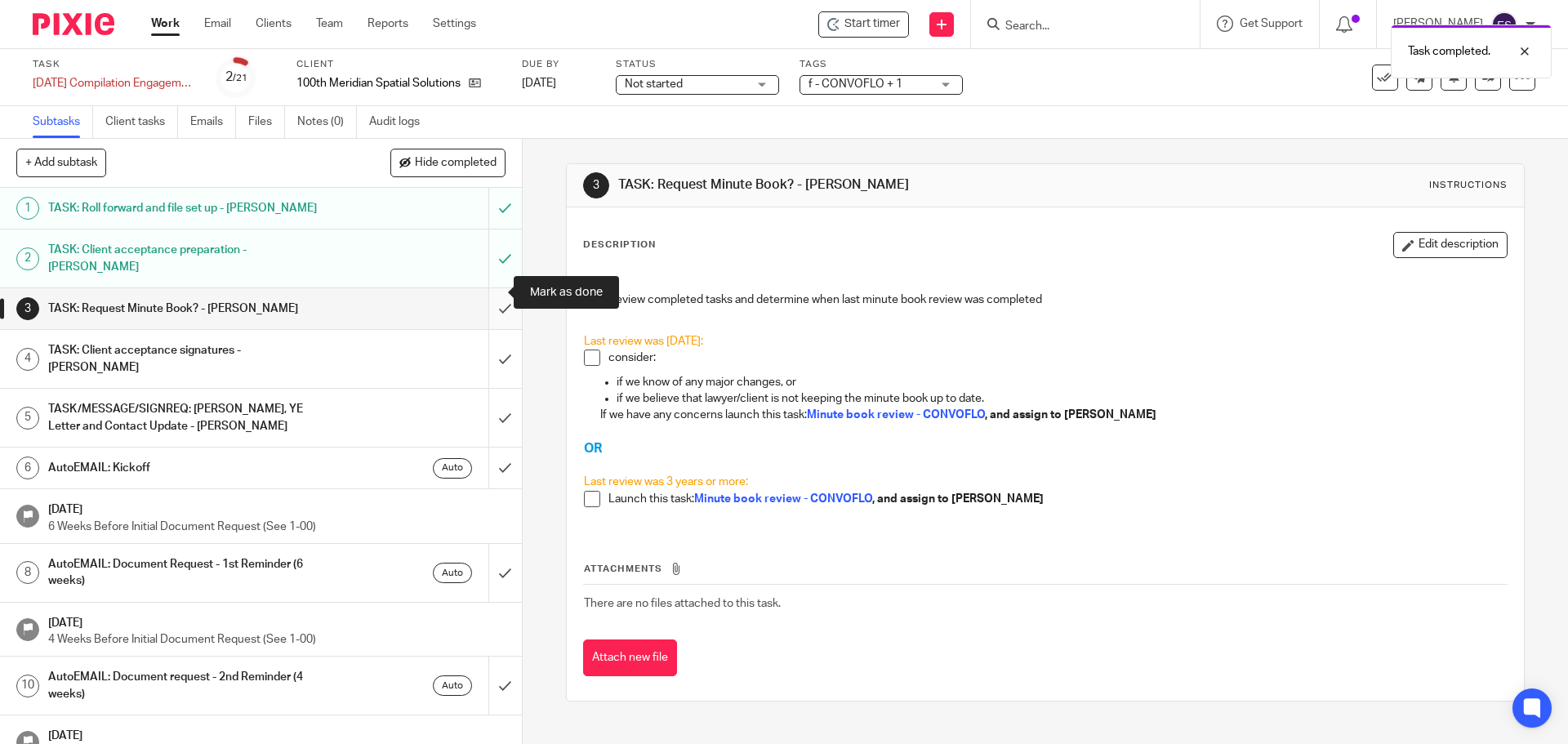
click at [487, 297] on input "submit" at bounding box center [261, 309] width 521 height 41
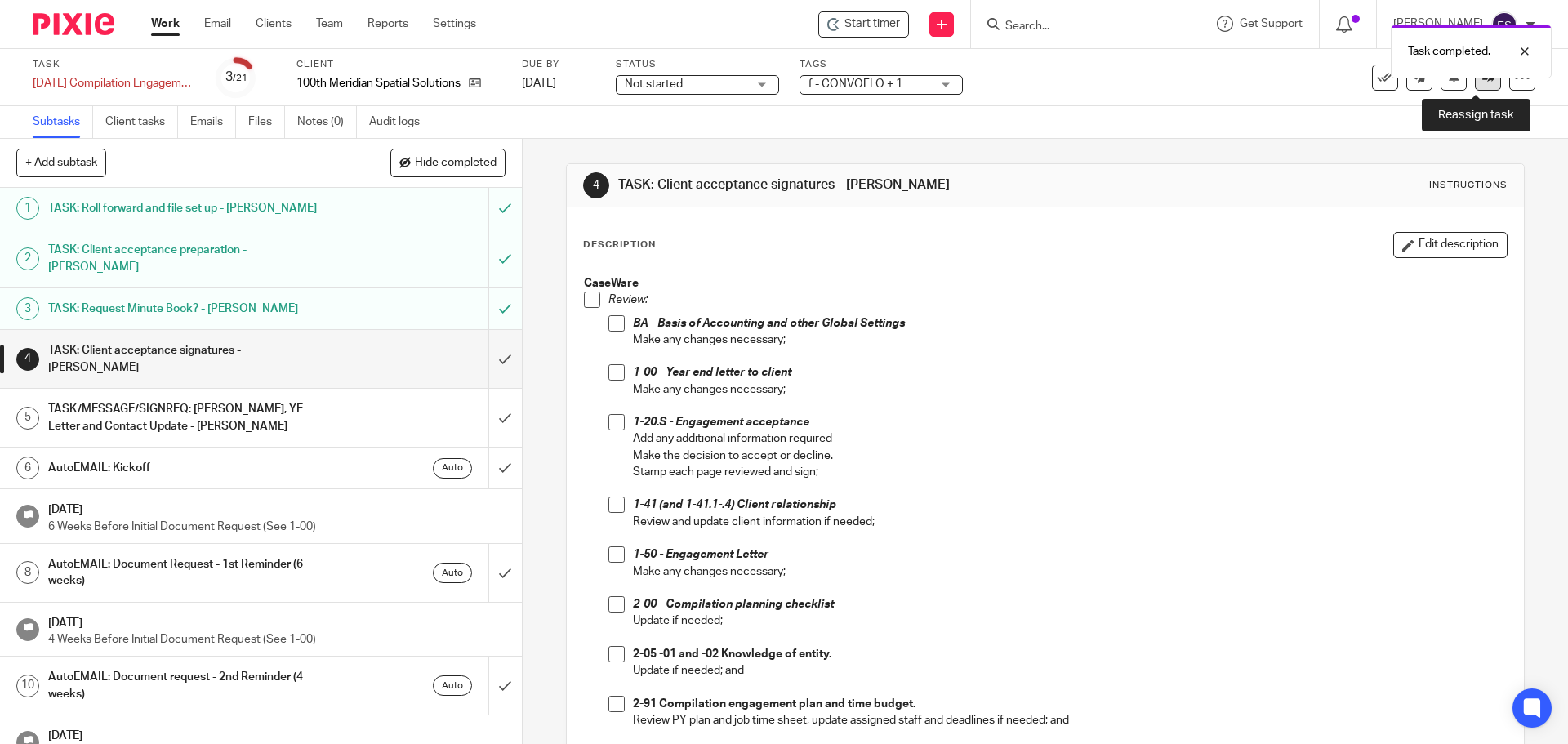
click at [1482, 82] on icon at bounding box center [1488, 77] width 13 height 13
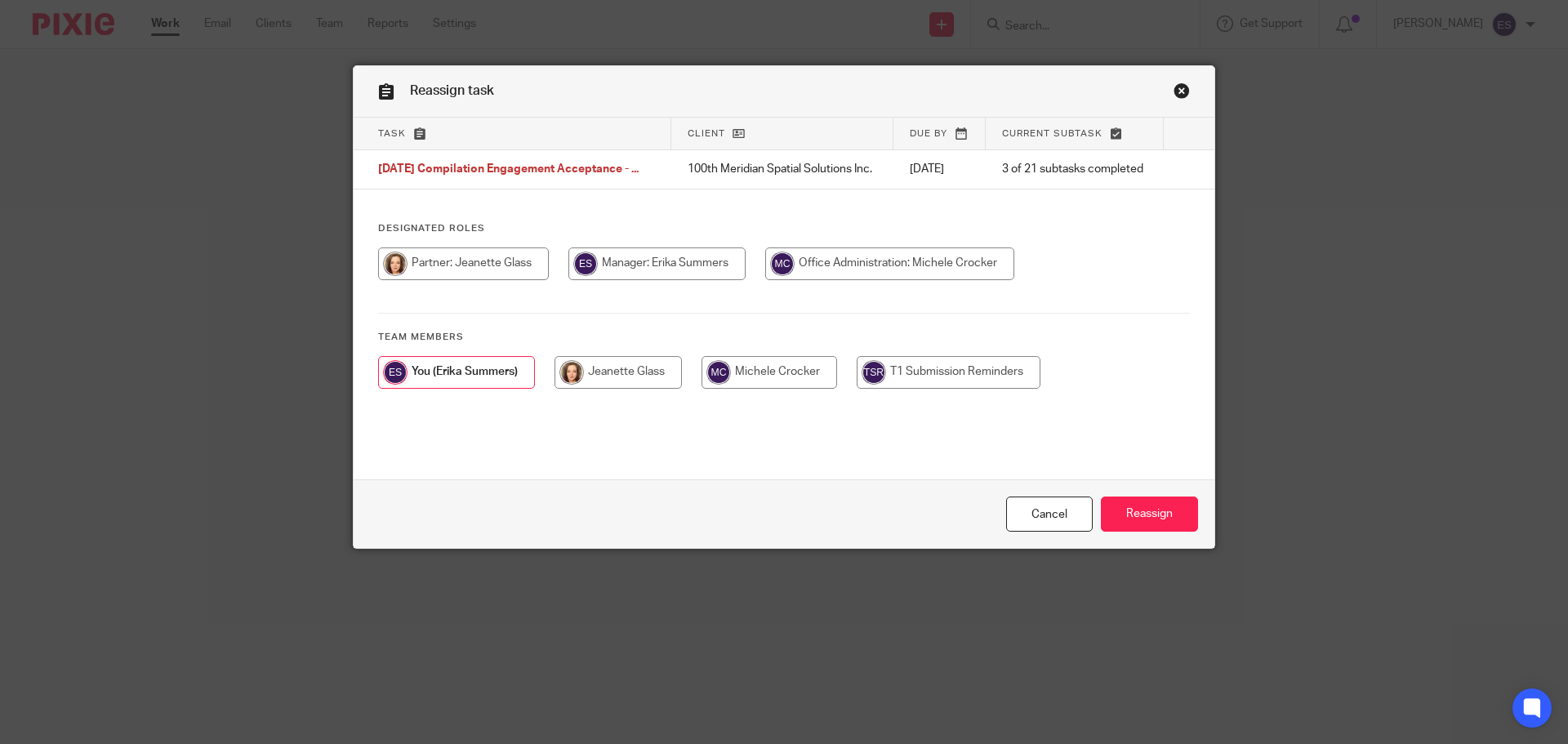
click at [637, 385] on input "radio" at bounding box center [618, 372] width 127 height 32
radio input "true"
click at [1155, 507] on input "Reassign" at bounding box center [1149, 515] width 98 height 35
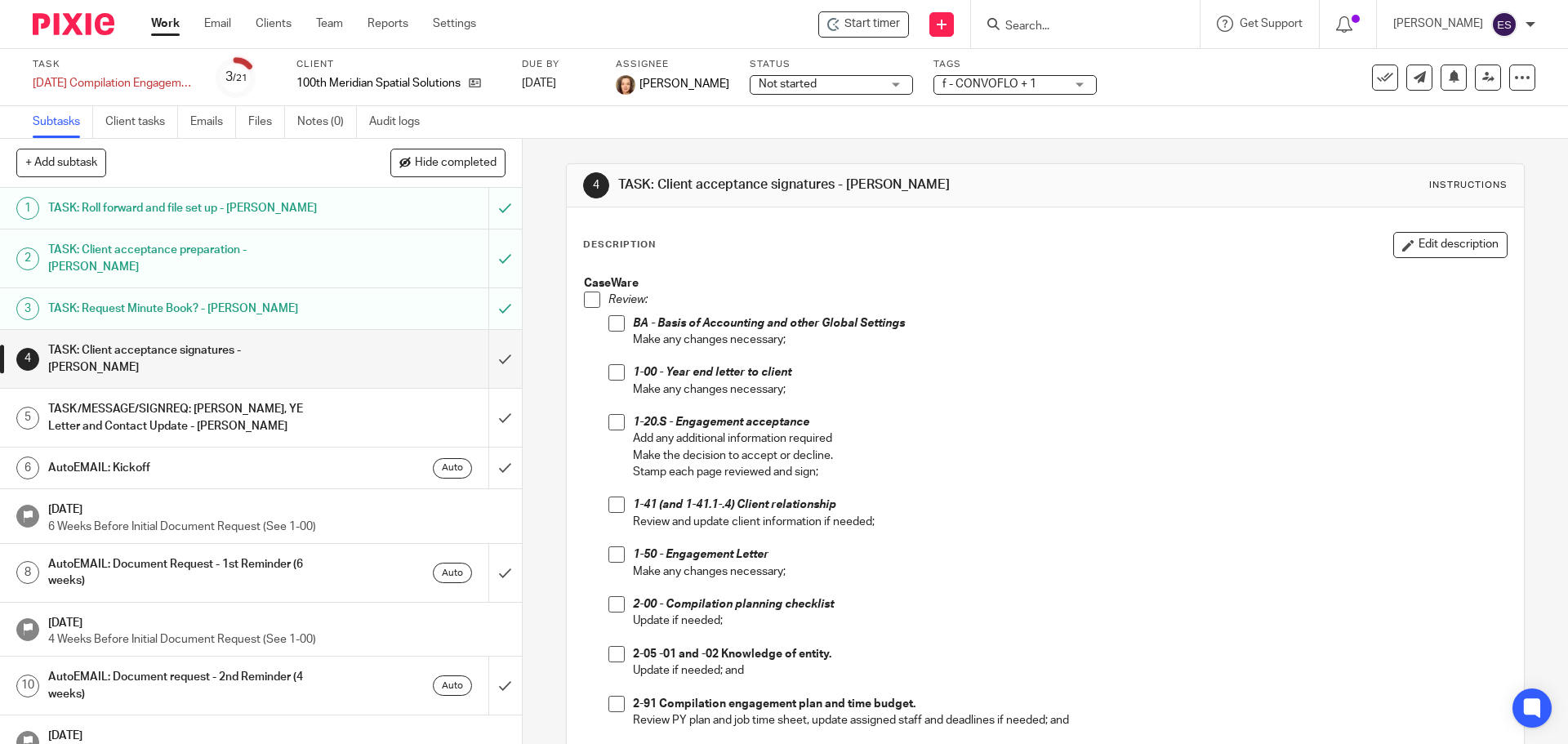
click at [1115, 624] on p "Update if needed;" at bounding box center [1069, 620] width 873 height 17
click at [162, 26] on link "Work" at bounding box center [165, 23] width 28 height 17
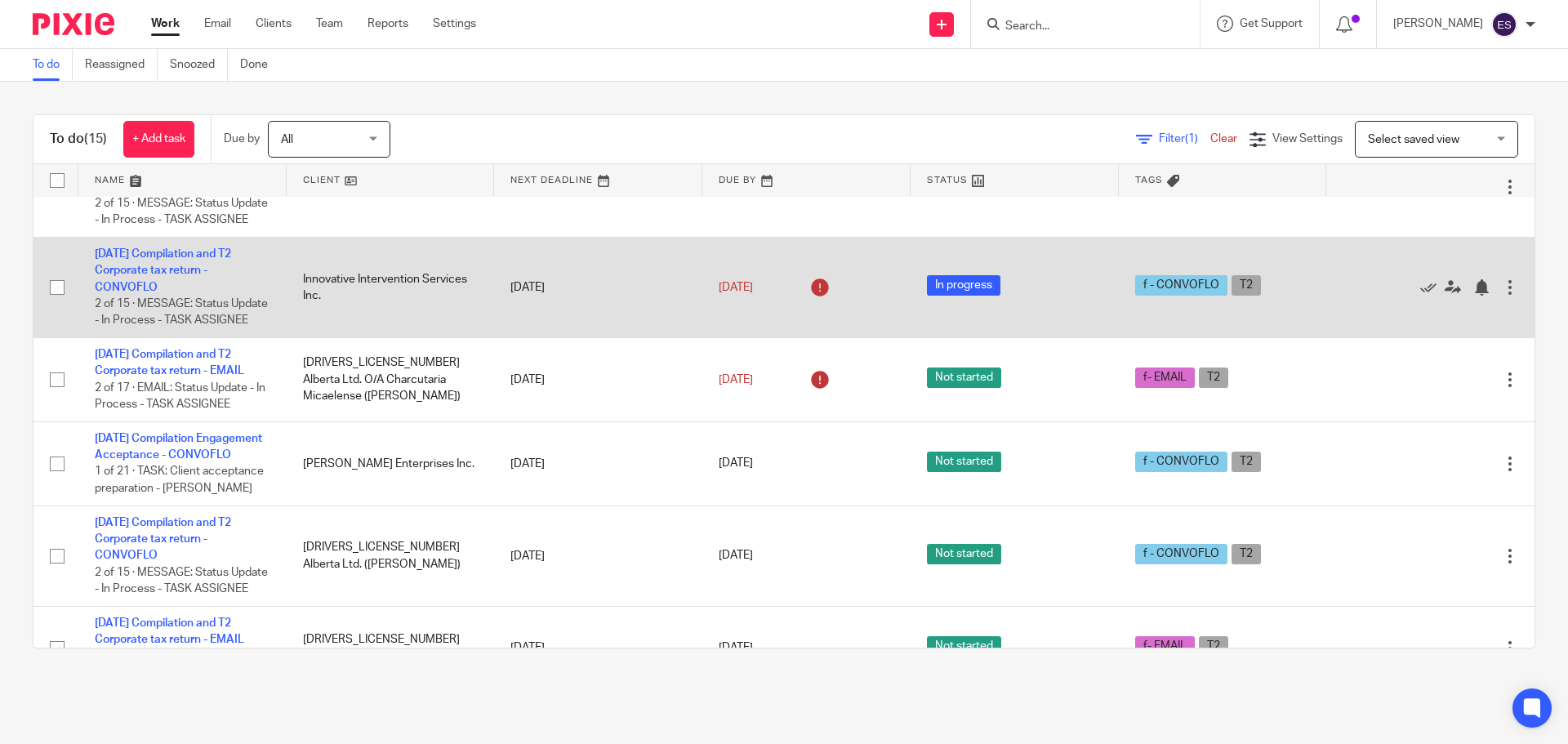
scroll to position [653, 0]
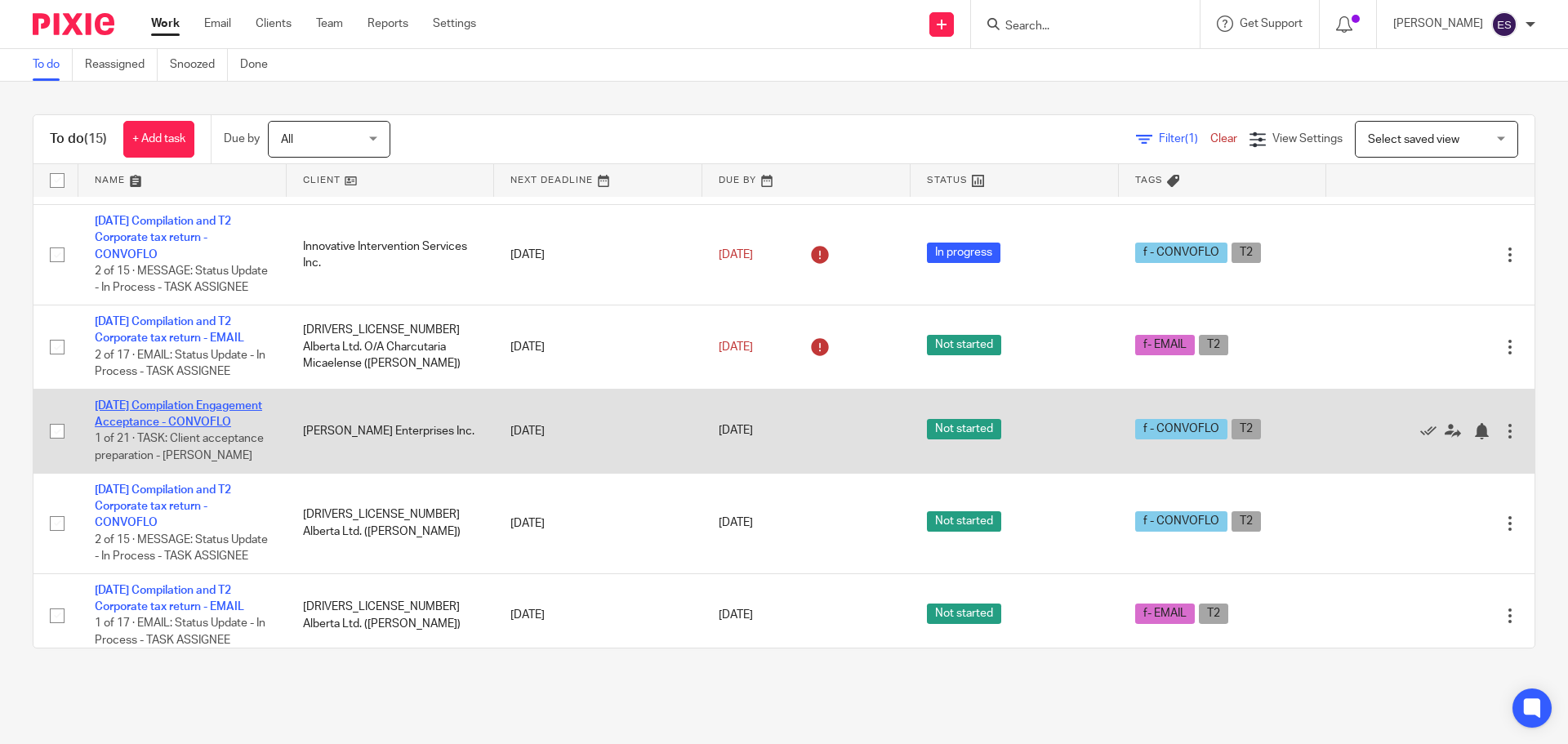
click at [142, 428] on link "[DATE] Compilation Engagement Acceptance - CONVOFLO" at bounding box center [178, 414] width 167 height 27
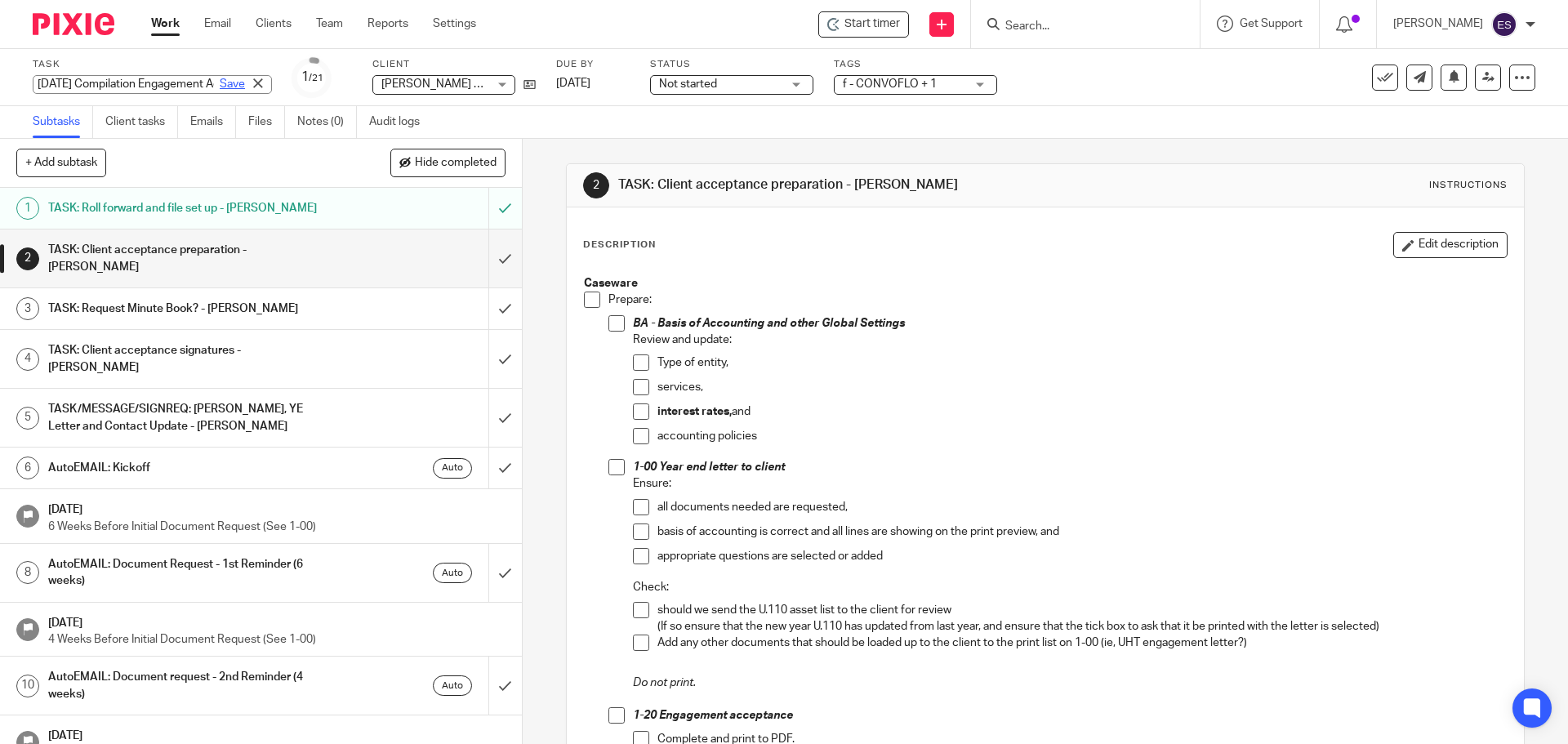
click at [205, 86] on div "[DATE] Compilation Engagement Acceptance - CONVOFLO Save [DATE] Compilation Eng…" at bounding box center [151, 84] width 239 height 19
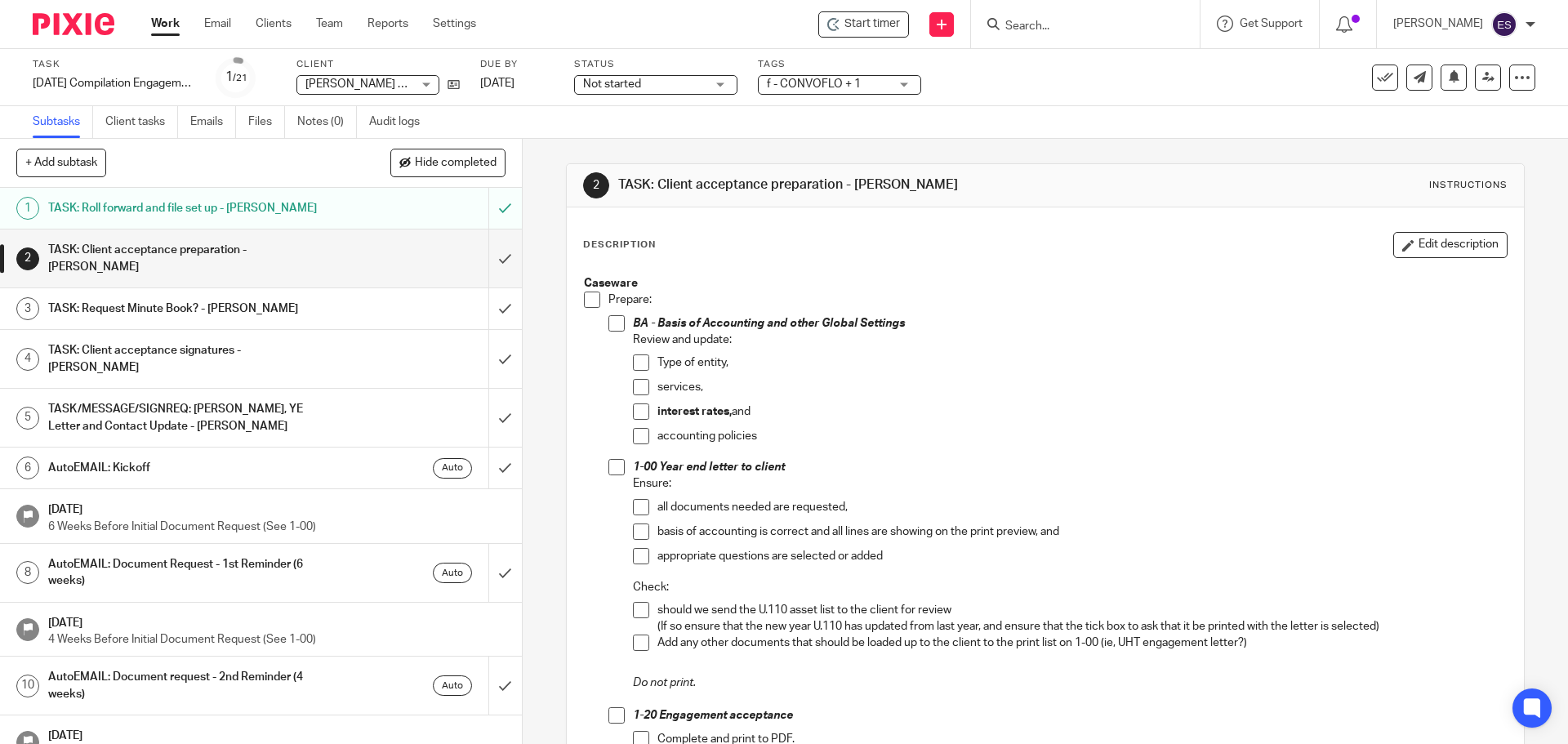
click at [1182, 556] on p "appropriate questions are selected or added" at bounding box center [1081, 556] width 848 height 17
click at [166, 22] on link "Work" at bounding box center [165, 23] width 28 height 17
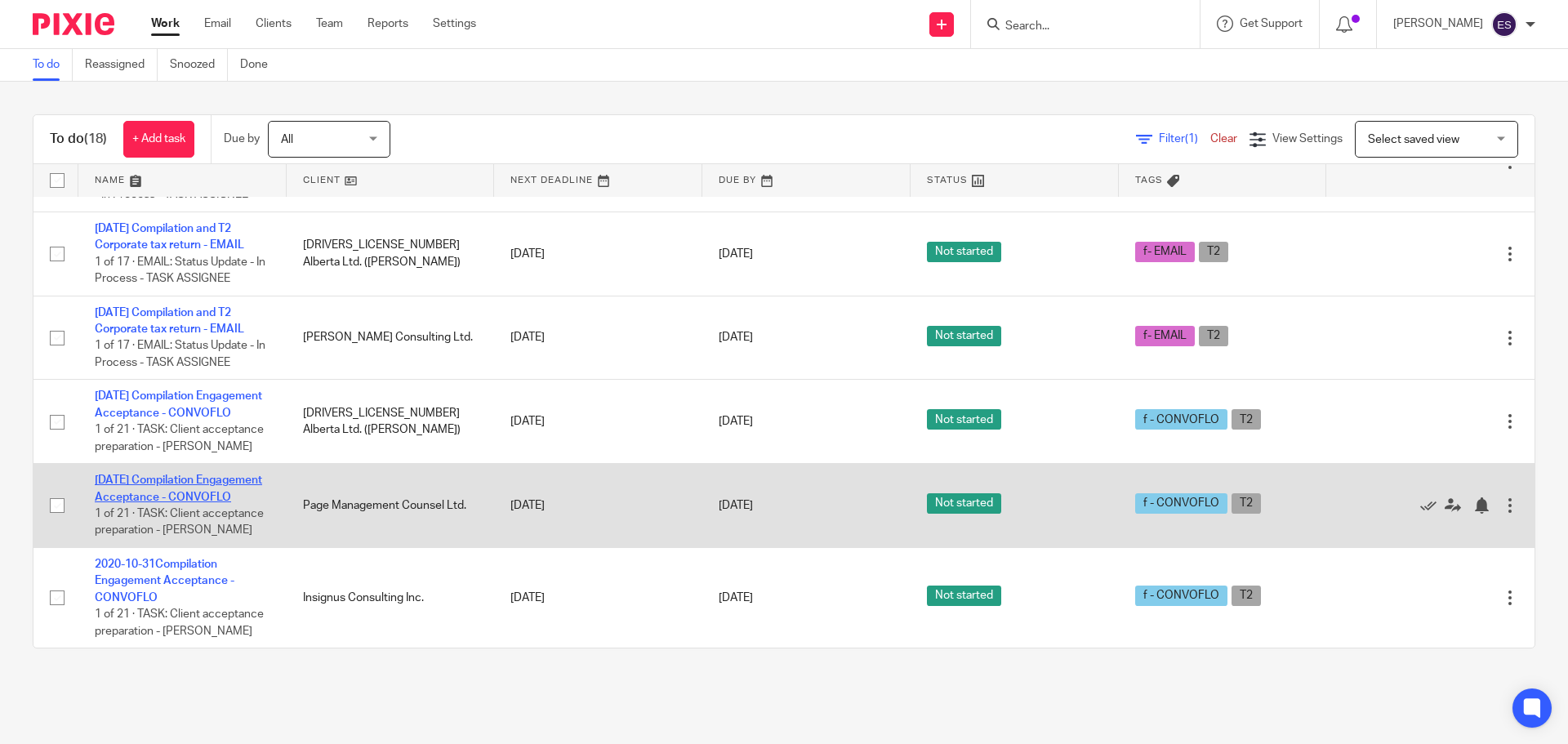
scroll to position [1393, 0]
